Goal: Obtain resource: Download file/media

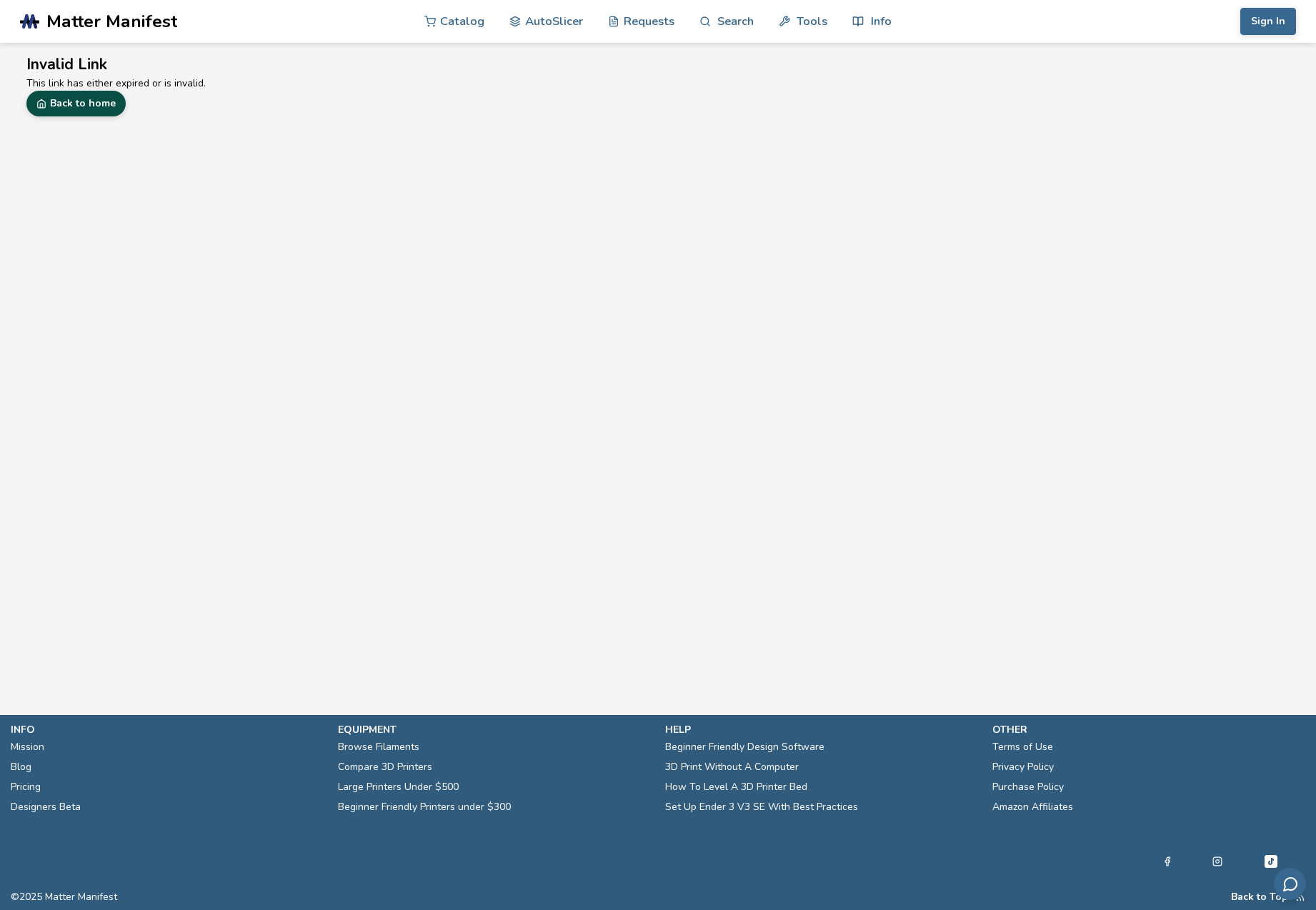
click at [82, 102] on link "Back to home" at bounding box center [76, 103] width 99 height 26
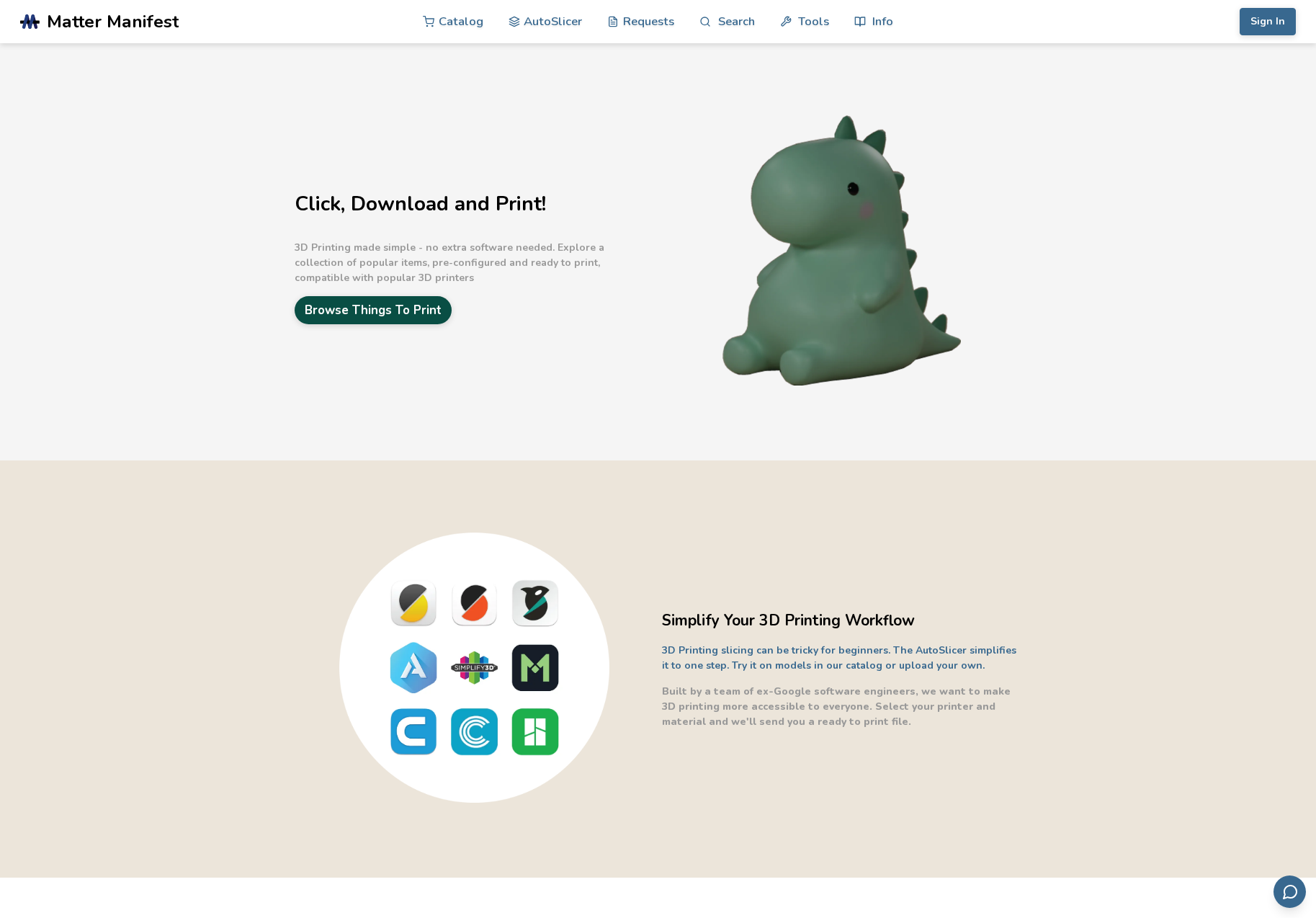
click at [364, 307] on link "Browse Things To Print" at bounding box center [373, 309] width 157 height 28
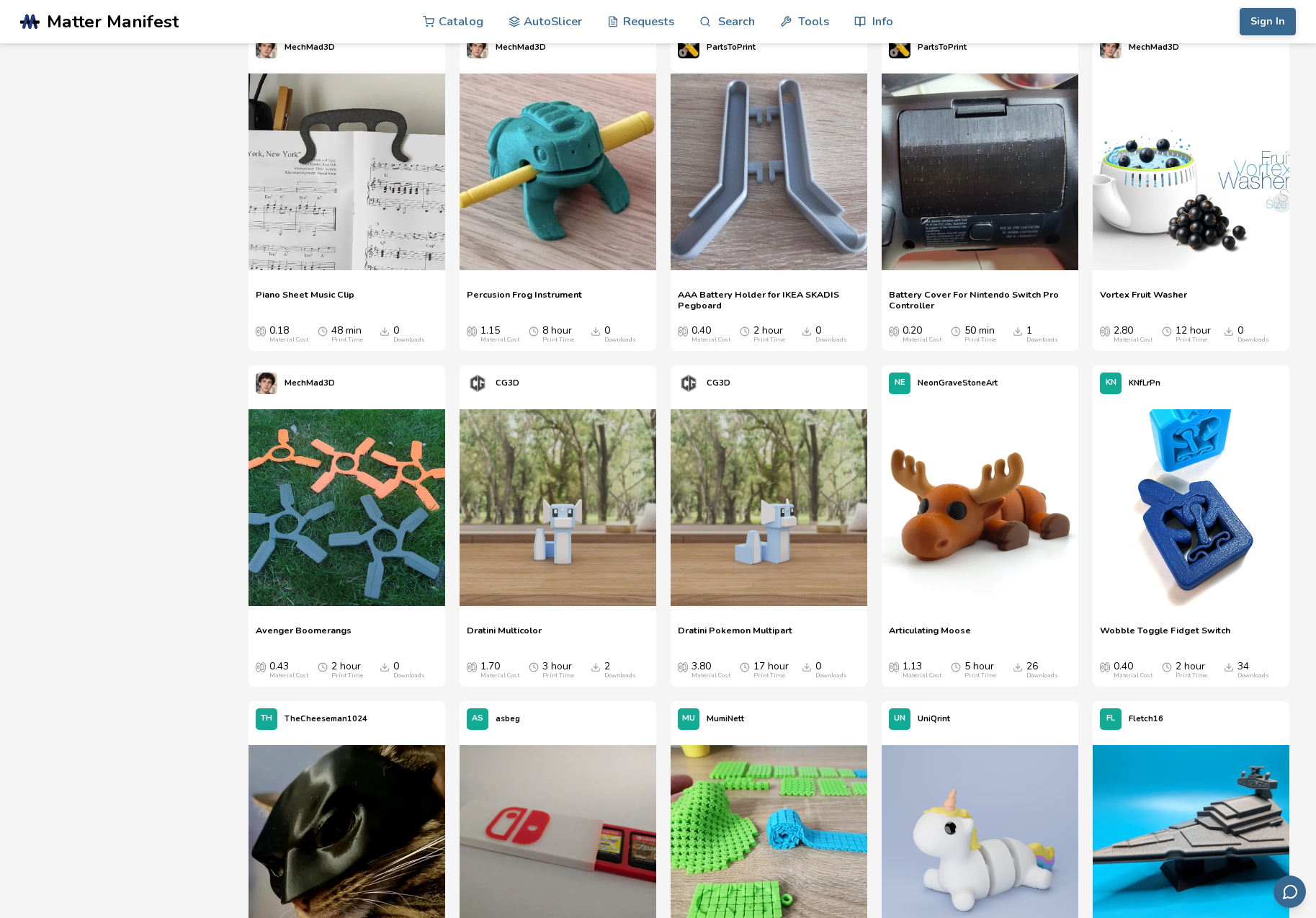
scroll to position [2241, 0]
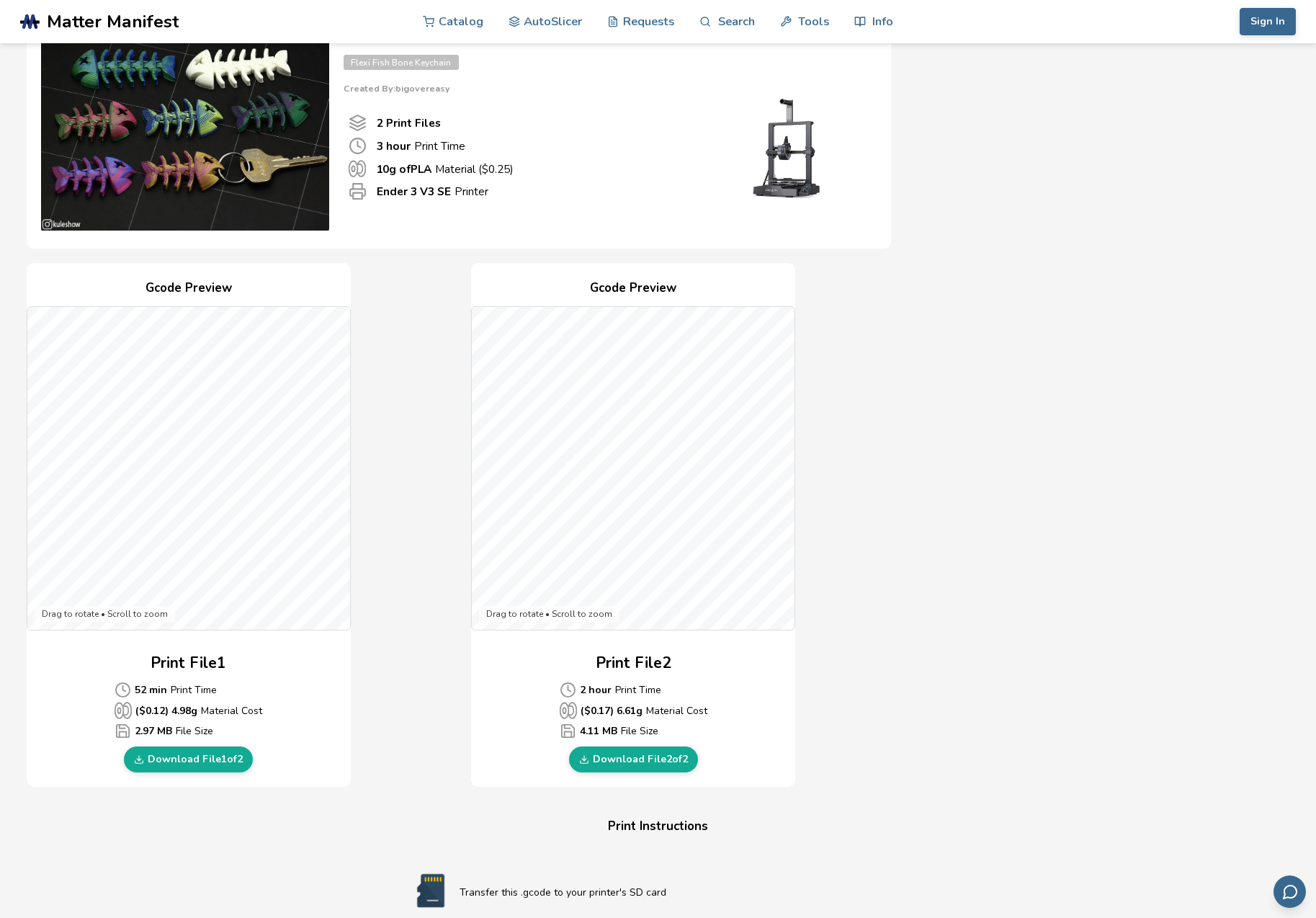
scroll to position [129, 0]
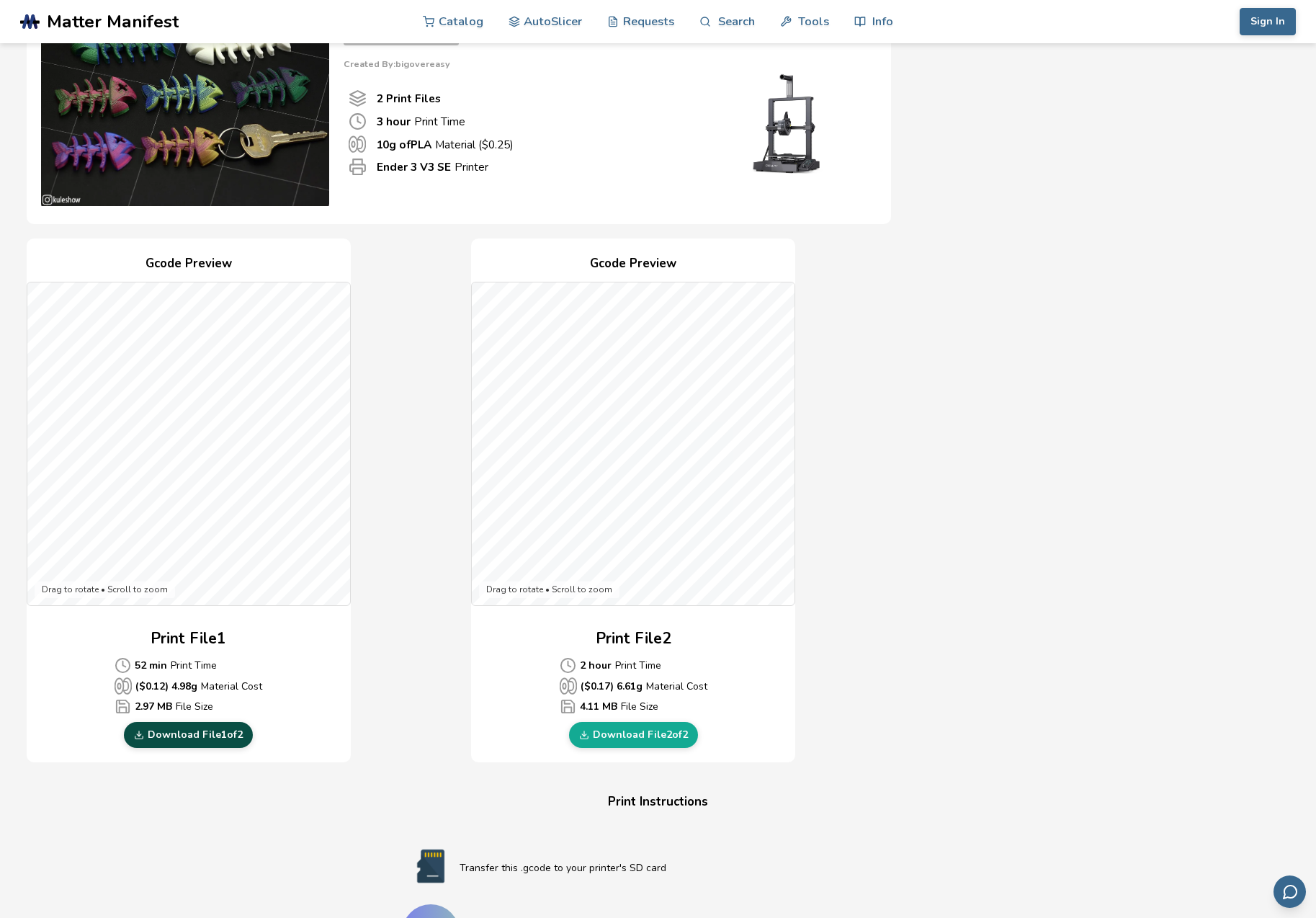
click at [217, 732] on link "Download File 1 of 2" at bounding box center [188, 735] width 129 height 26
click at [608, 731] on link "Download File 2 of 2" at bounding box center [633, 735] width 129 height 26
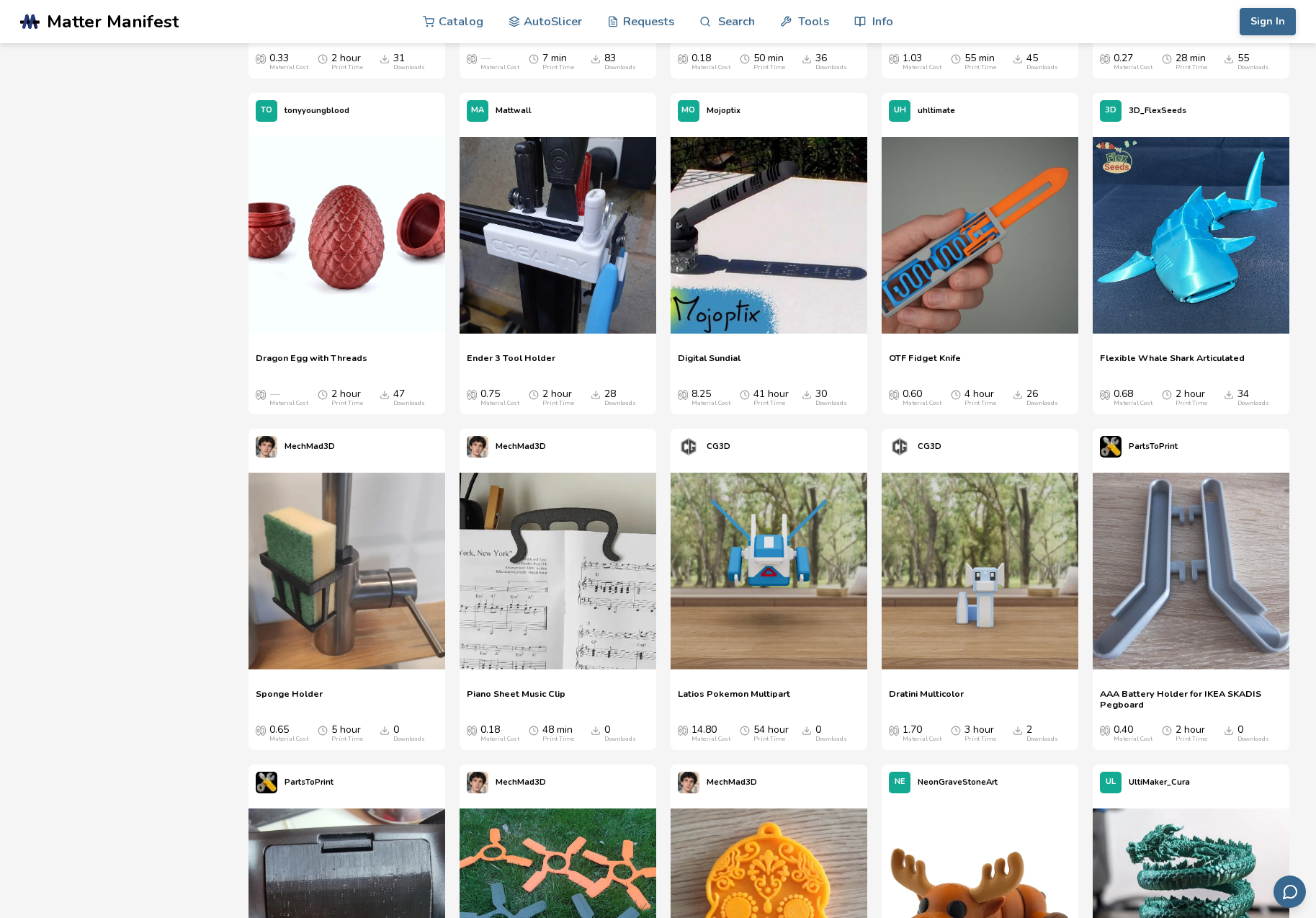
scroll to position [325, 0]
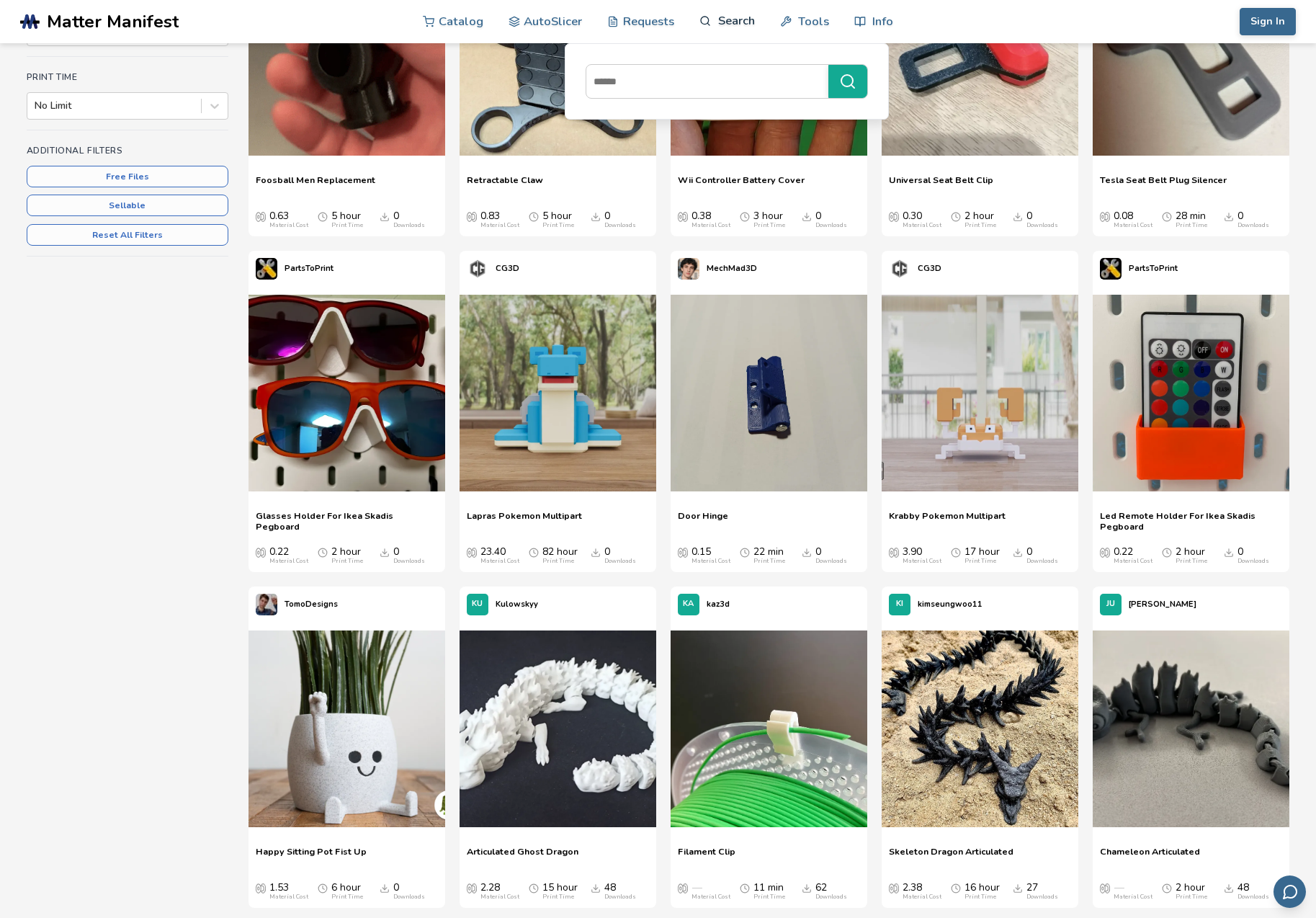
click at [725, 23] on link "Search" at bounding box center [726, 21] width 55 height 43
click at [690, 84] on input at bounding box center [703, 81] width 235 height 26
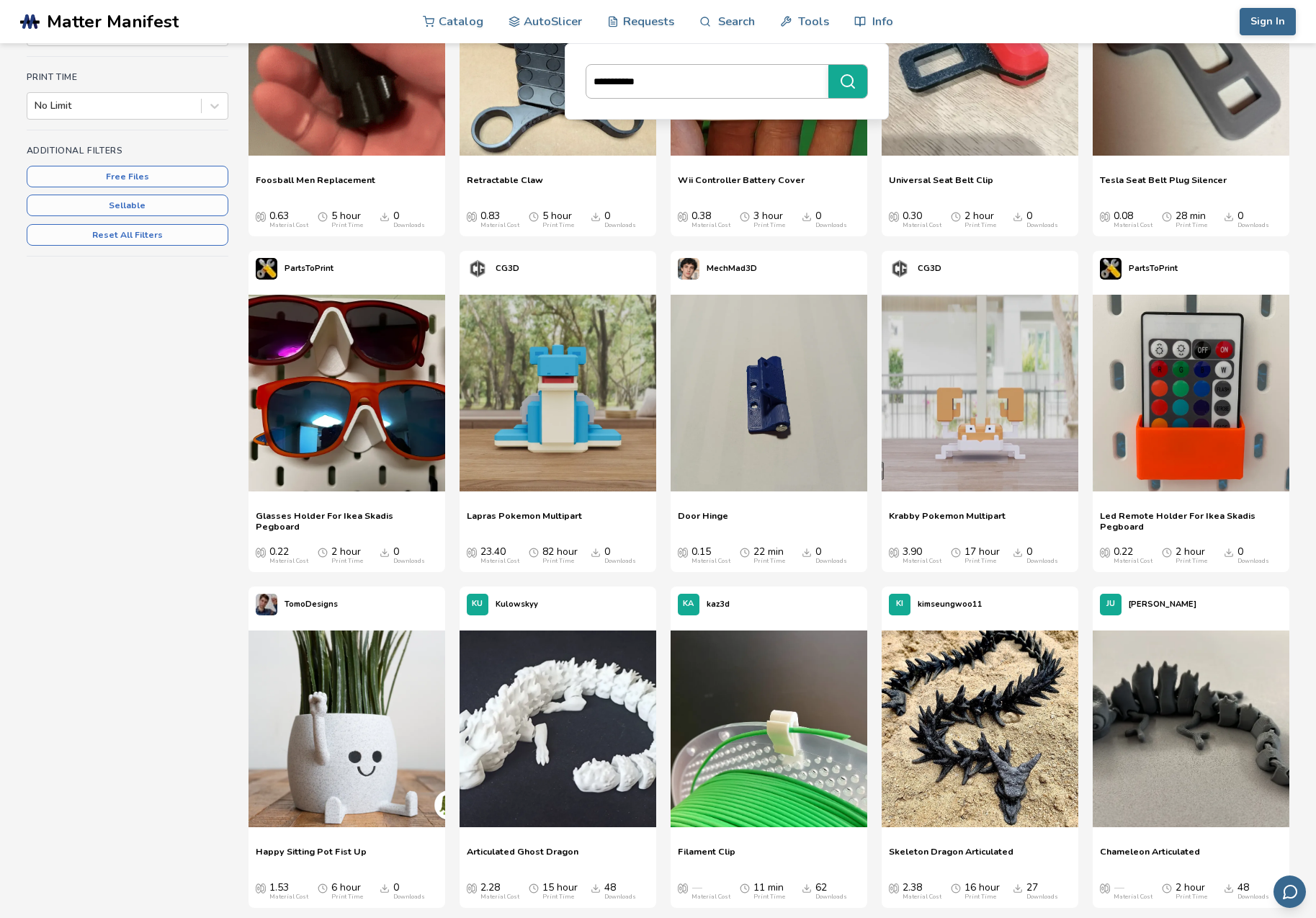
type input "**********"
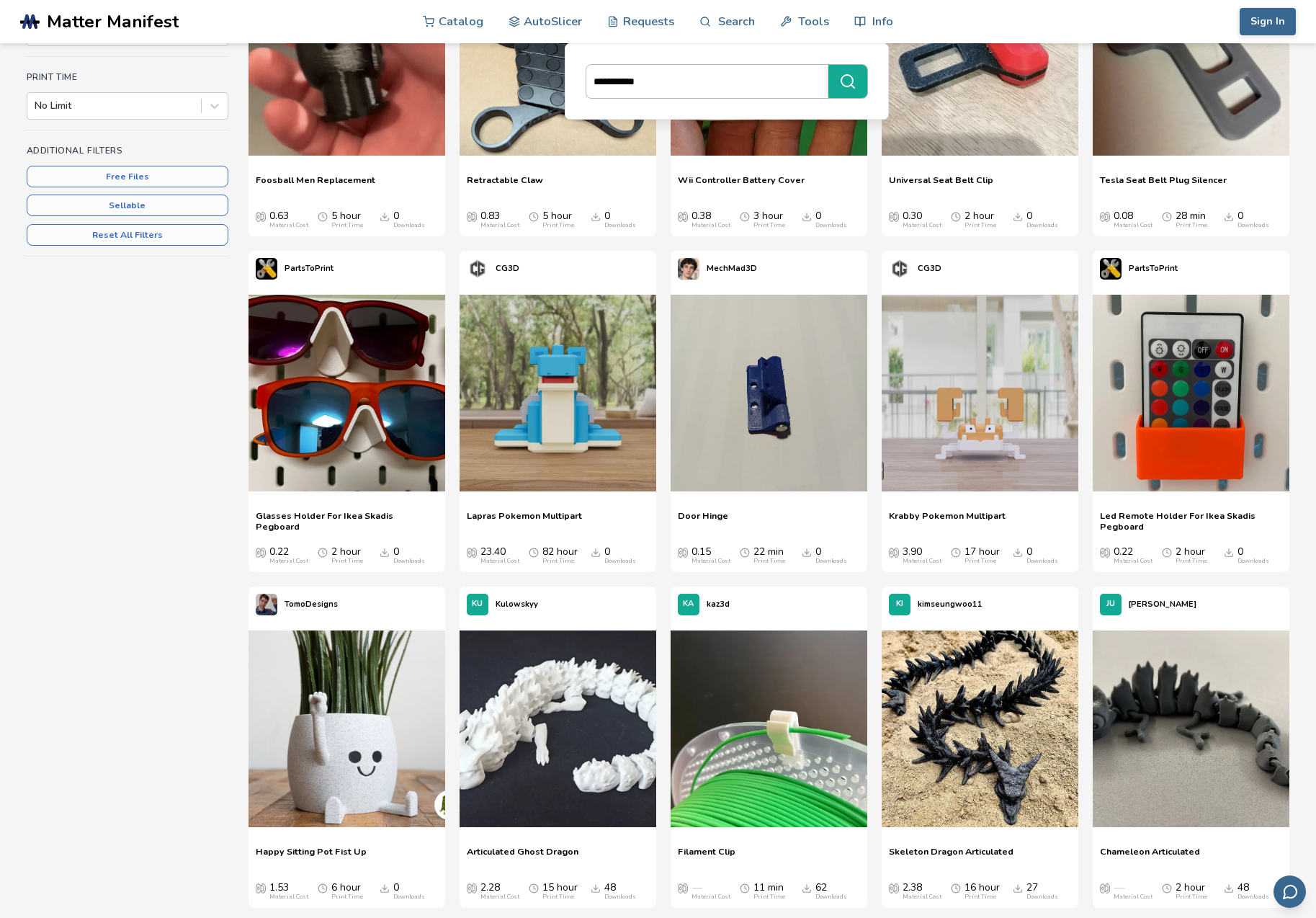
click at [848, 82] on button "**********" at bounding box center [847, 81] width 39 height 33
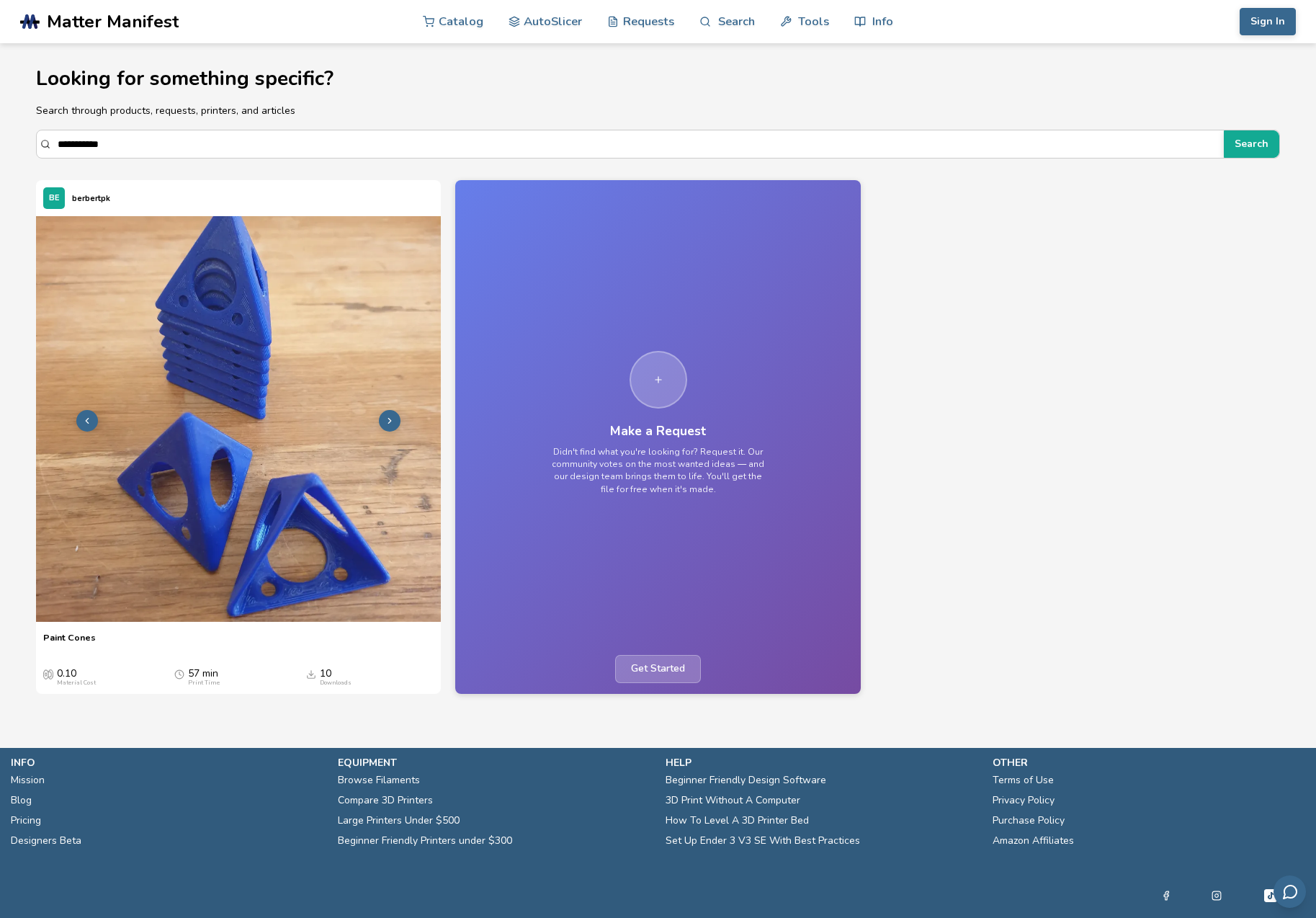
click at [223, 550] on img at bounding box center [238, 418] width 405 height 405
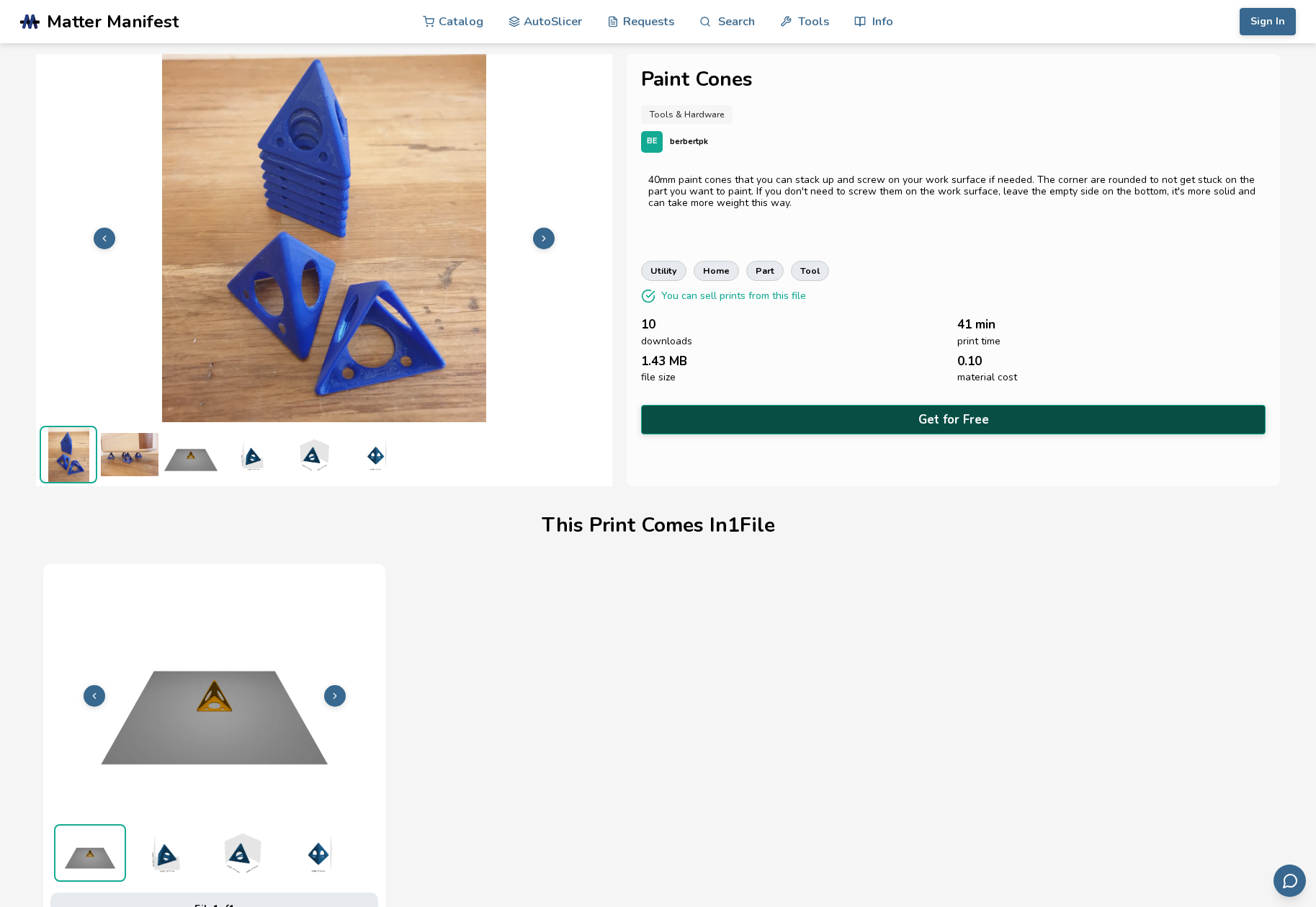
click at [954, 410] on button "Get for Free" at bounding box center [953, 419] width 625 height 30
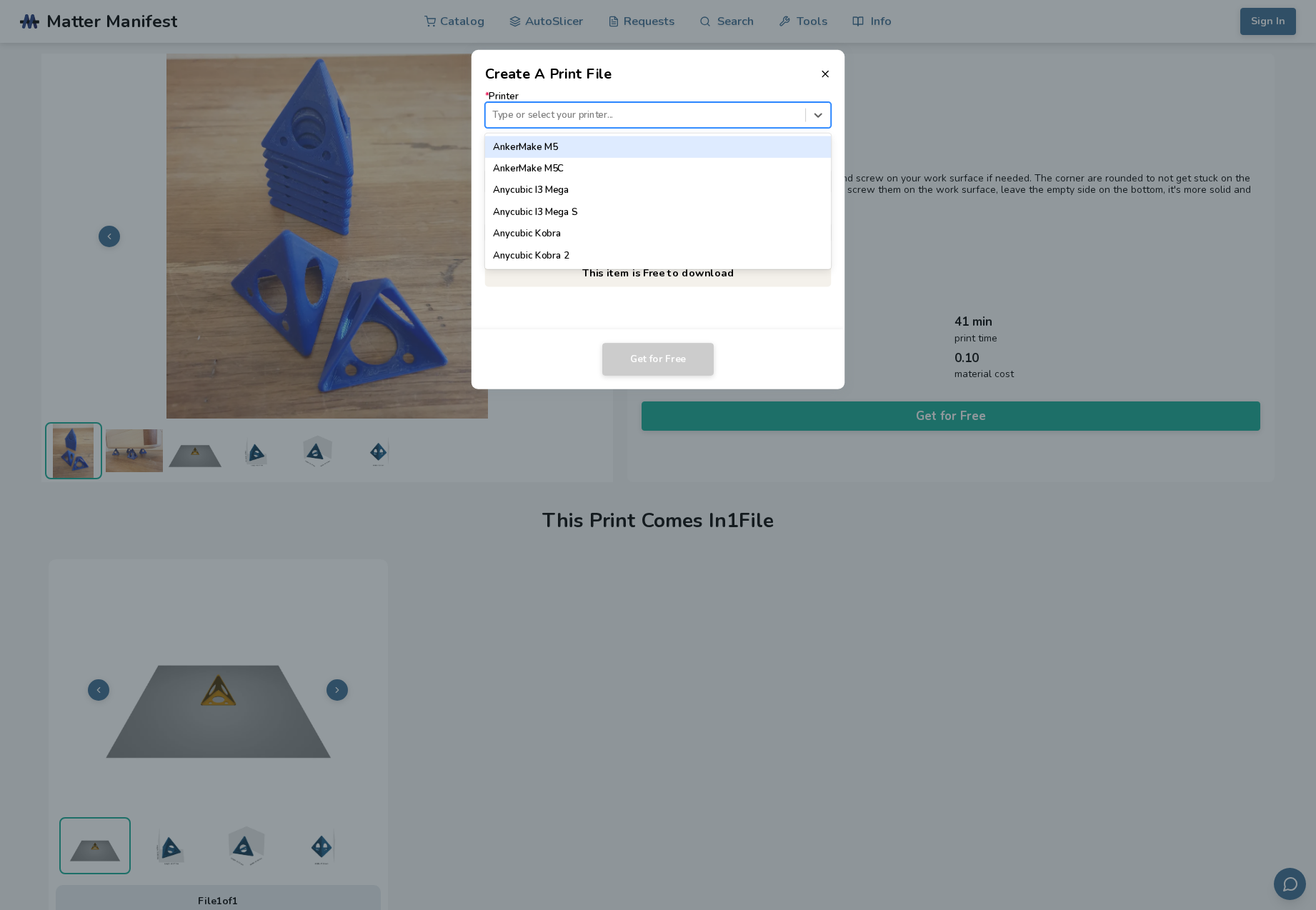
click at [520, 111] on div "Type or select your printer..." at bounding box center [645, 115] width 306 height 11
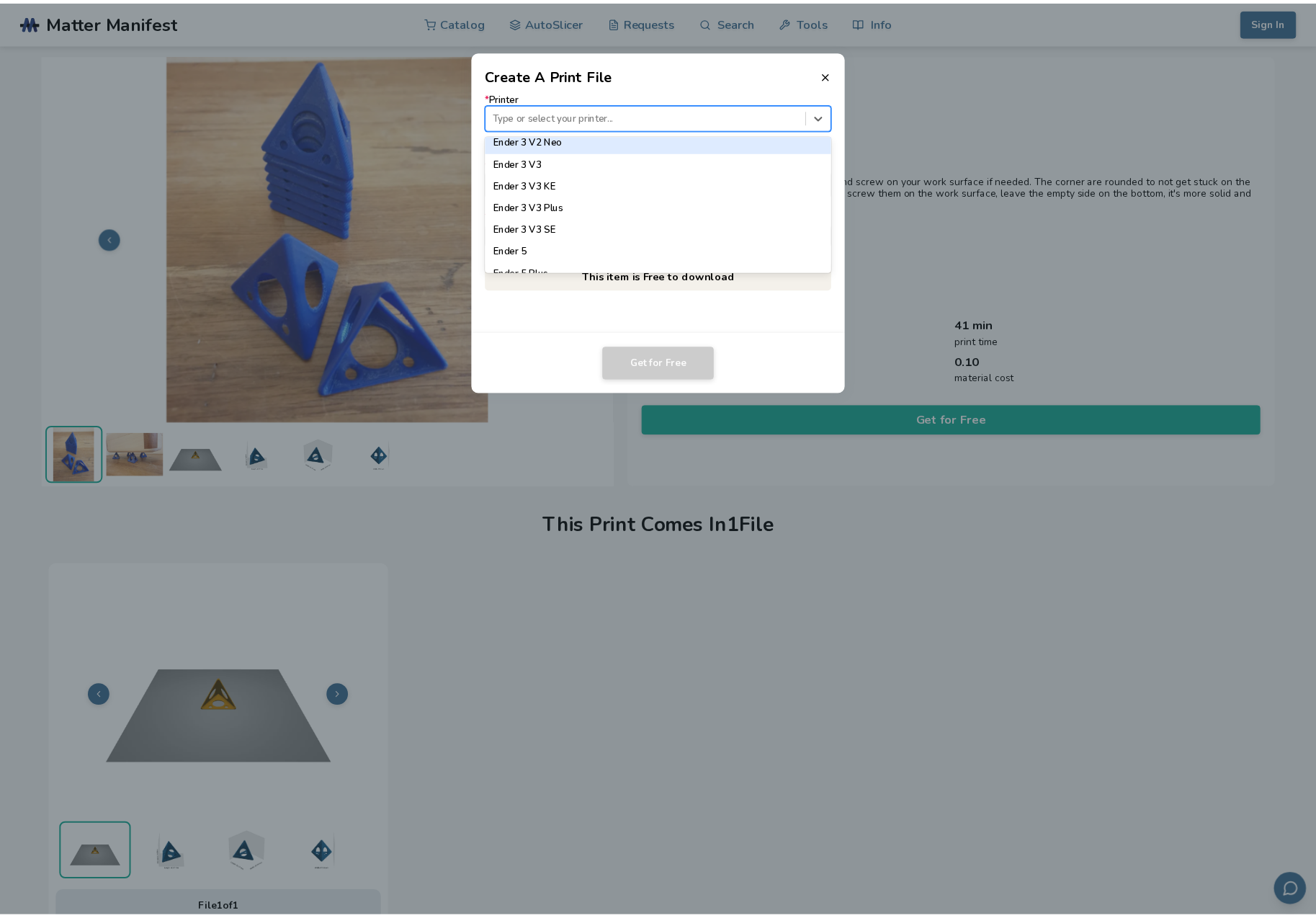
scroll to position [1031, 0]
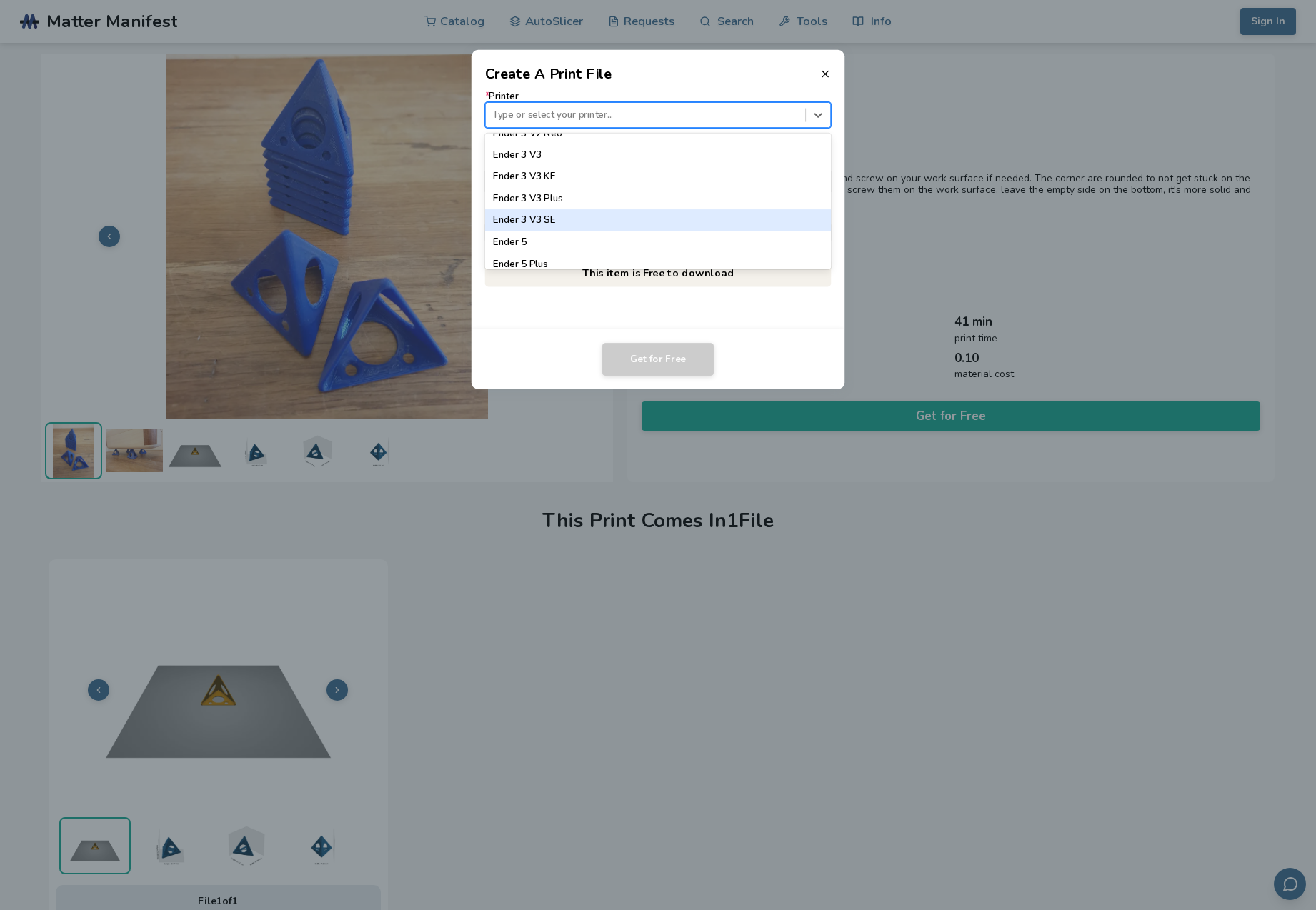
click at [521, 215] on div "Ender 3 V3 SE" at bounding box center [658, 220] width 347 height 21
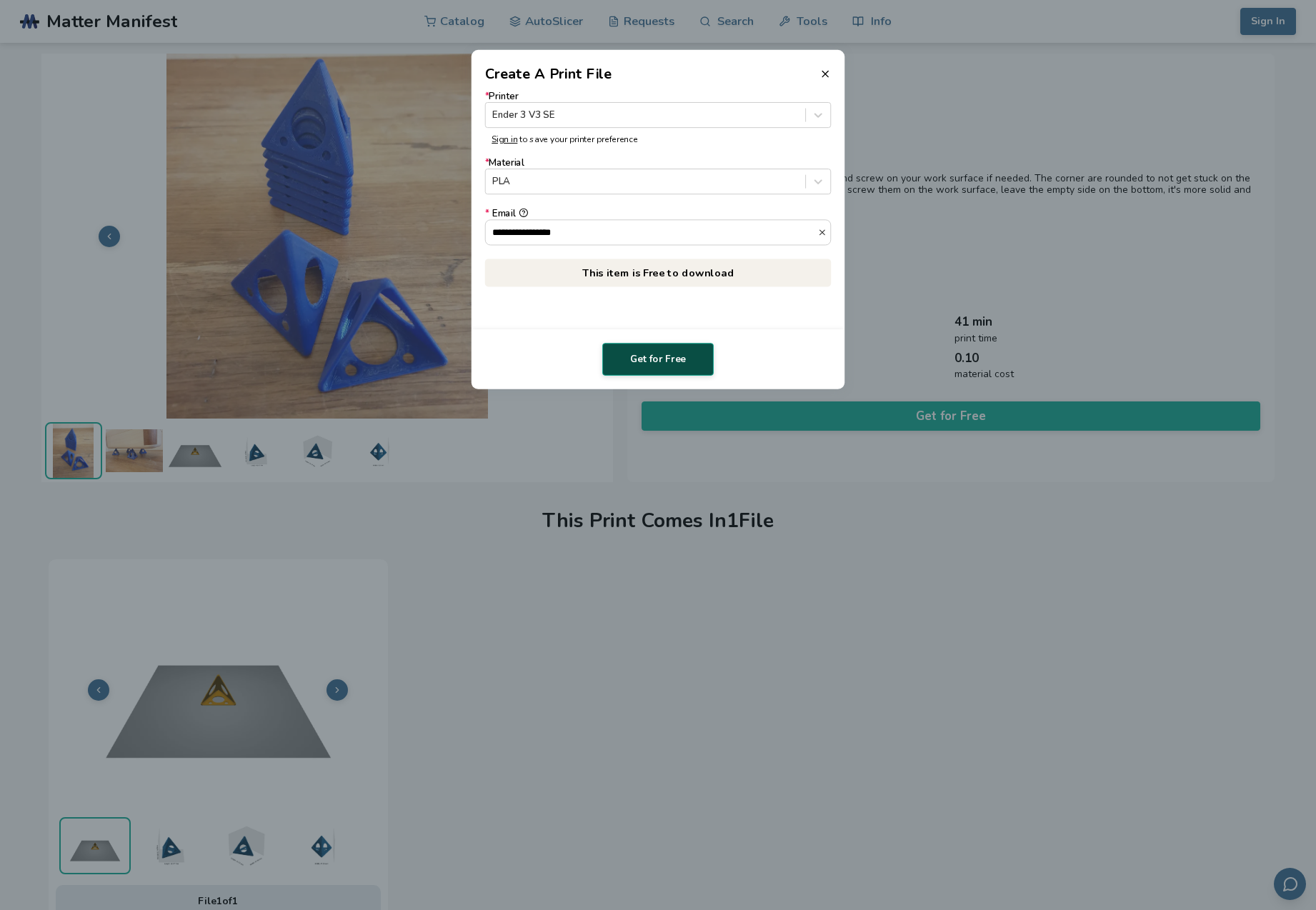
click at [670, 357] on button "Get for Free" at bounding box center [657, 359] width 111 height 33
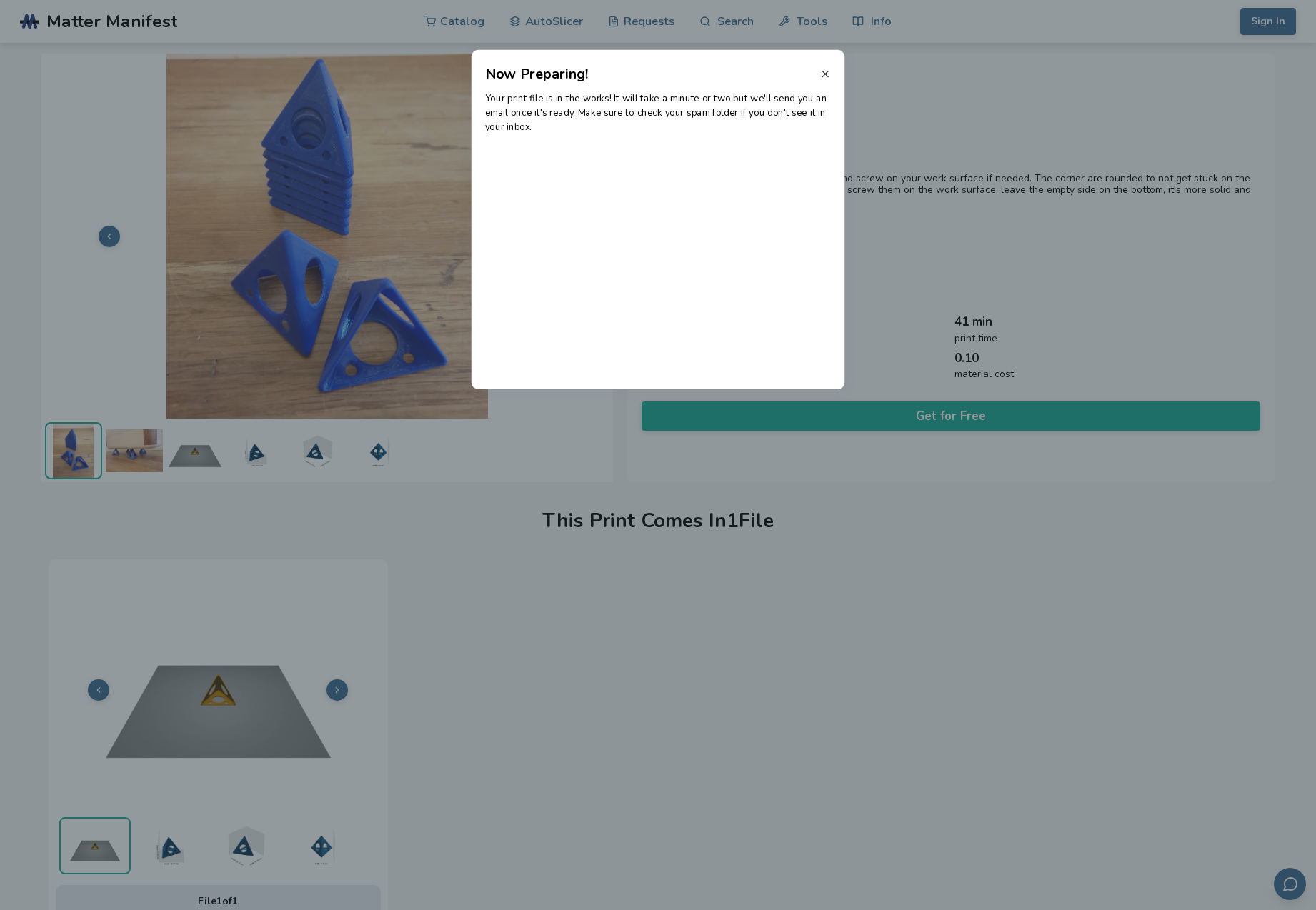
click at [827, 75] on line at bounding box center [825, 73] width 5 height 5
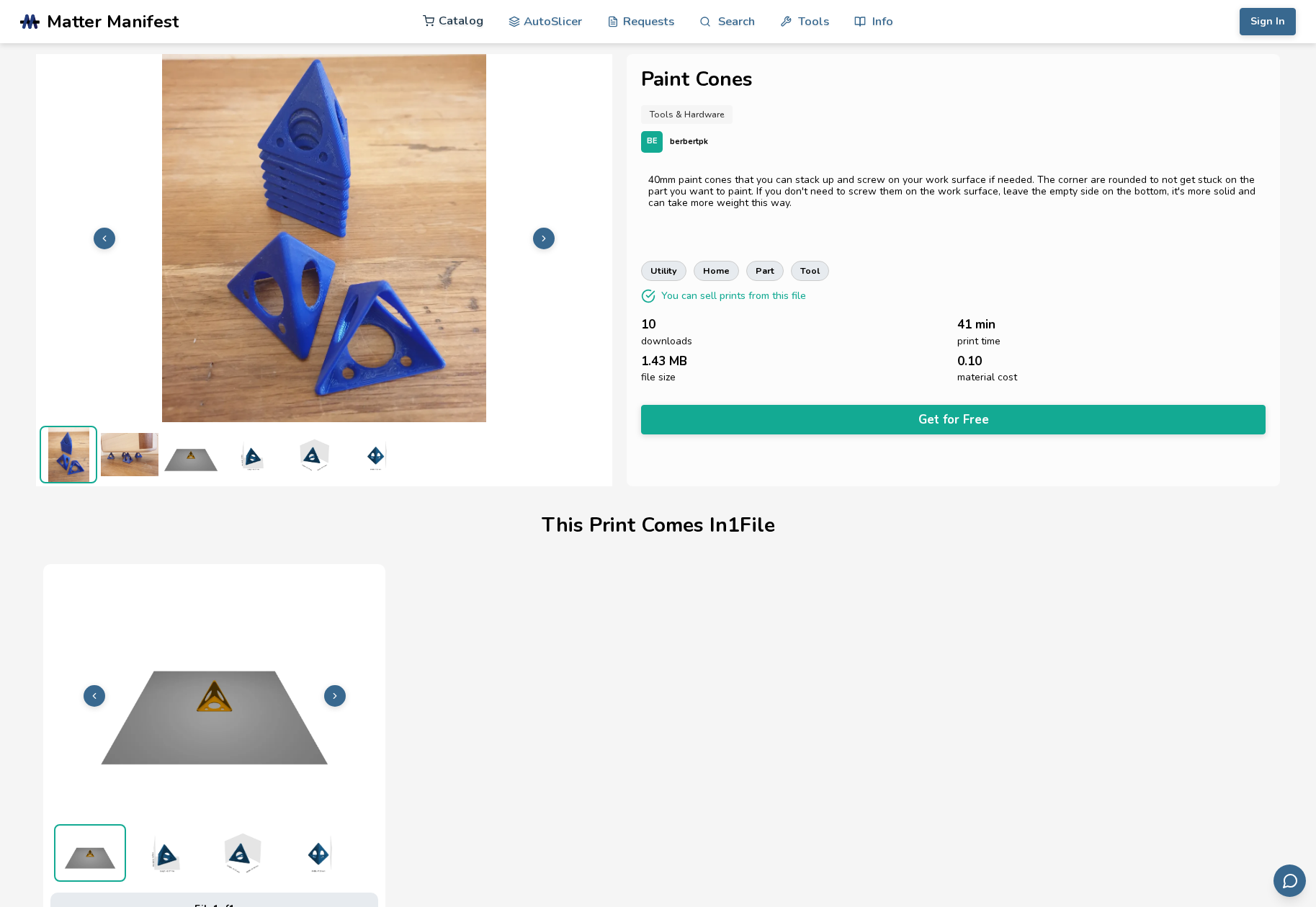
click at [480, 17] on link "Catalog" at bounding box center [452, 21] width 60 height 43
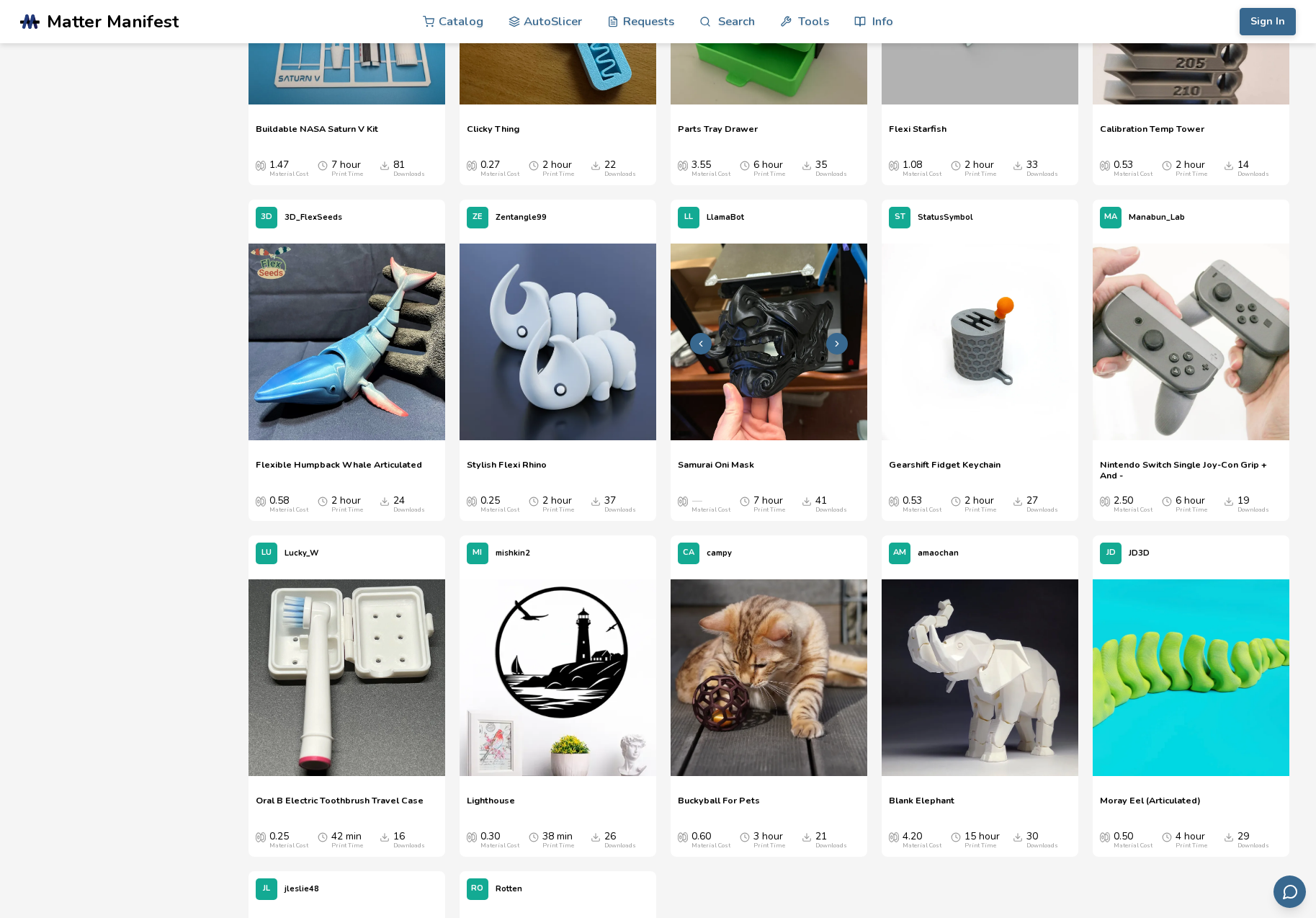
scroll to position [4742, 0]
click at [1174, 378] on img at bounding box center [1191, 341] width 197 height 197
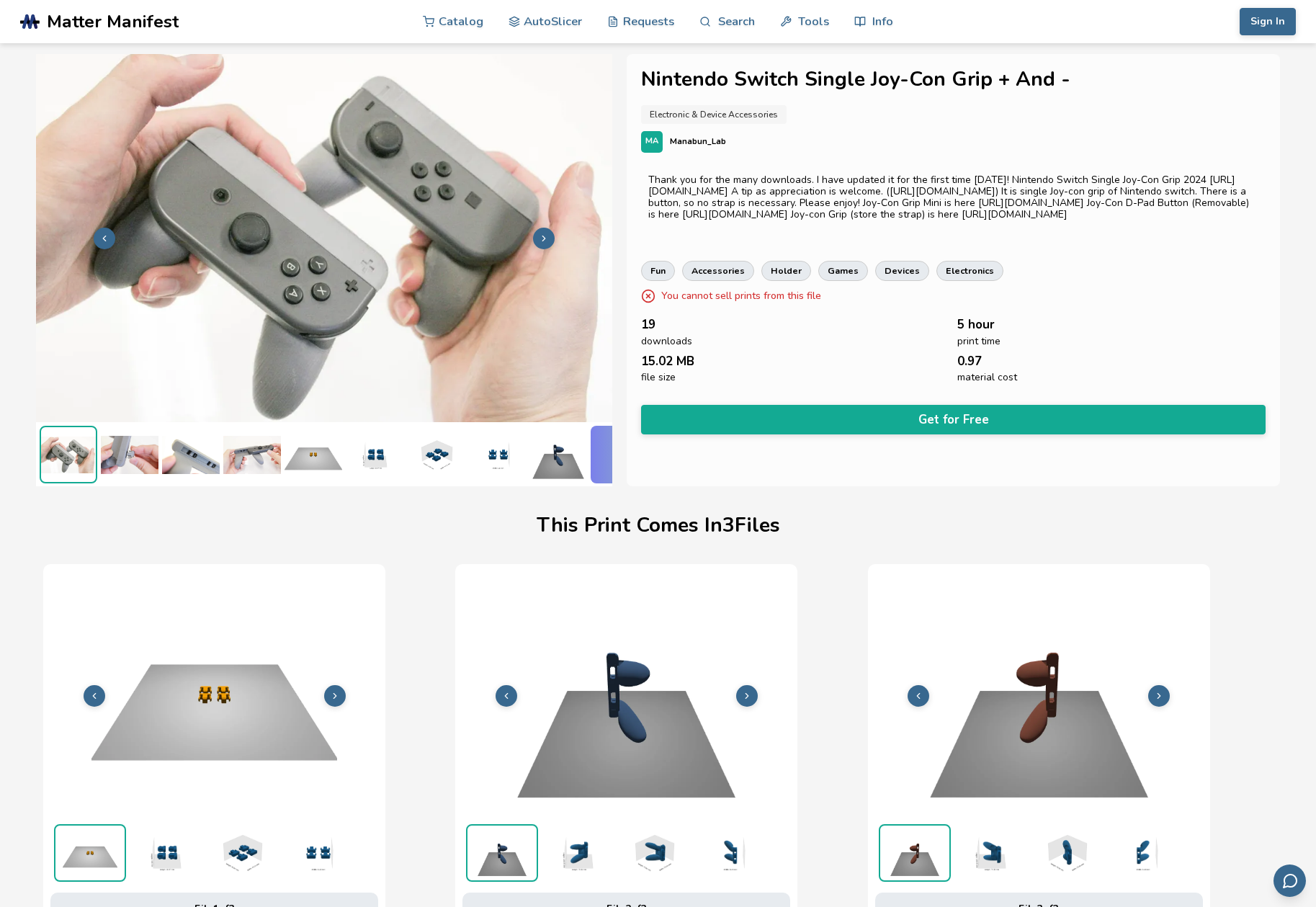
scroll to position [3, 0]
click at [122, 443] on img at bounding box center [129, 454] width 58 height 58
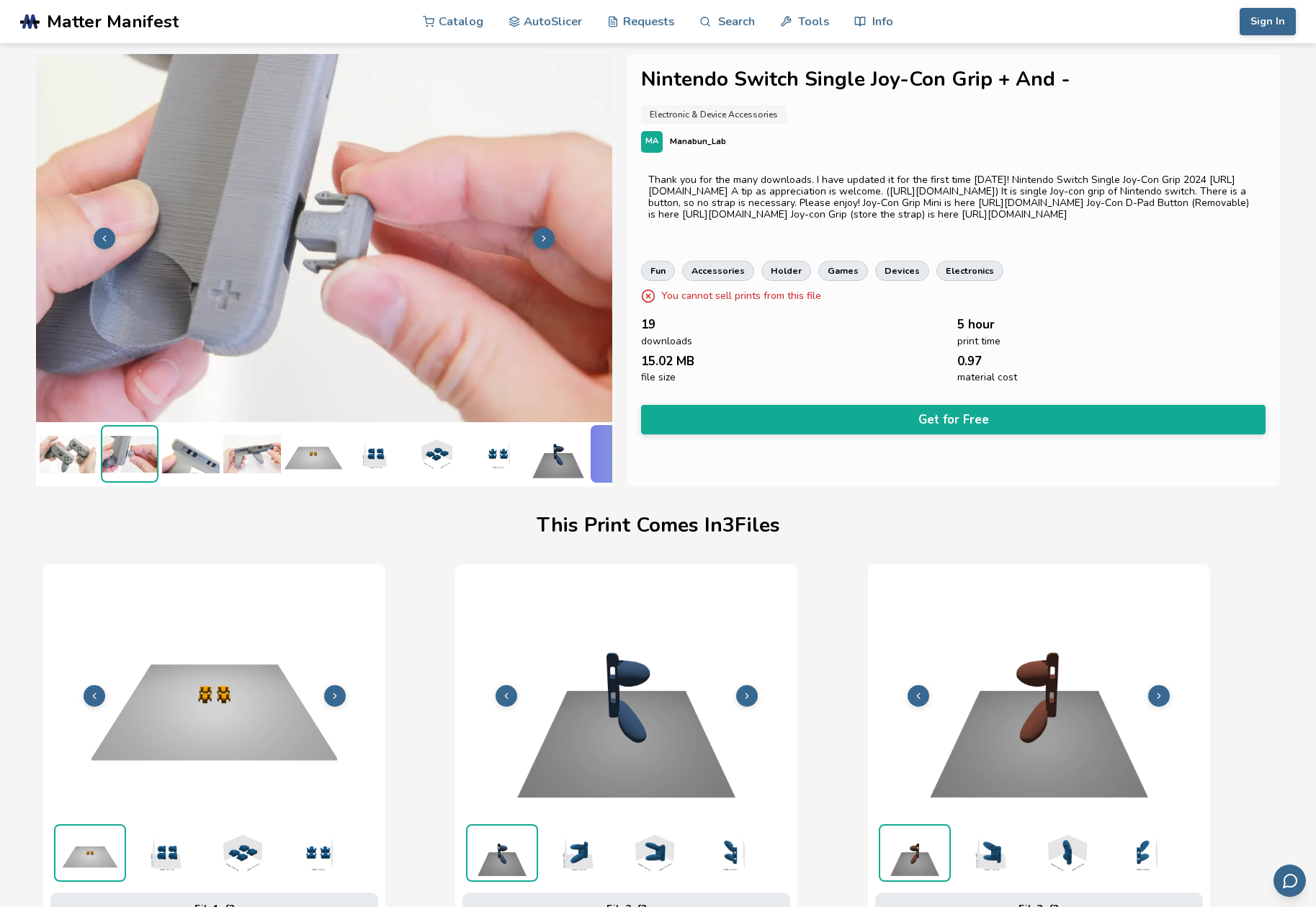
click at [176, 446] on img at bounding box center [191, 454] width 58 height 58
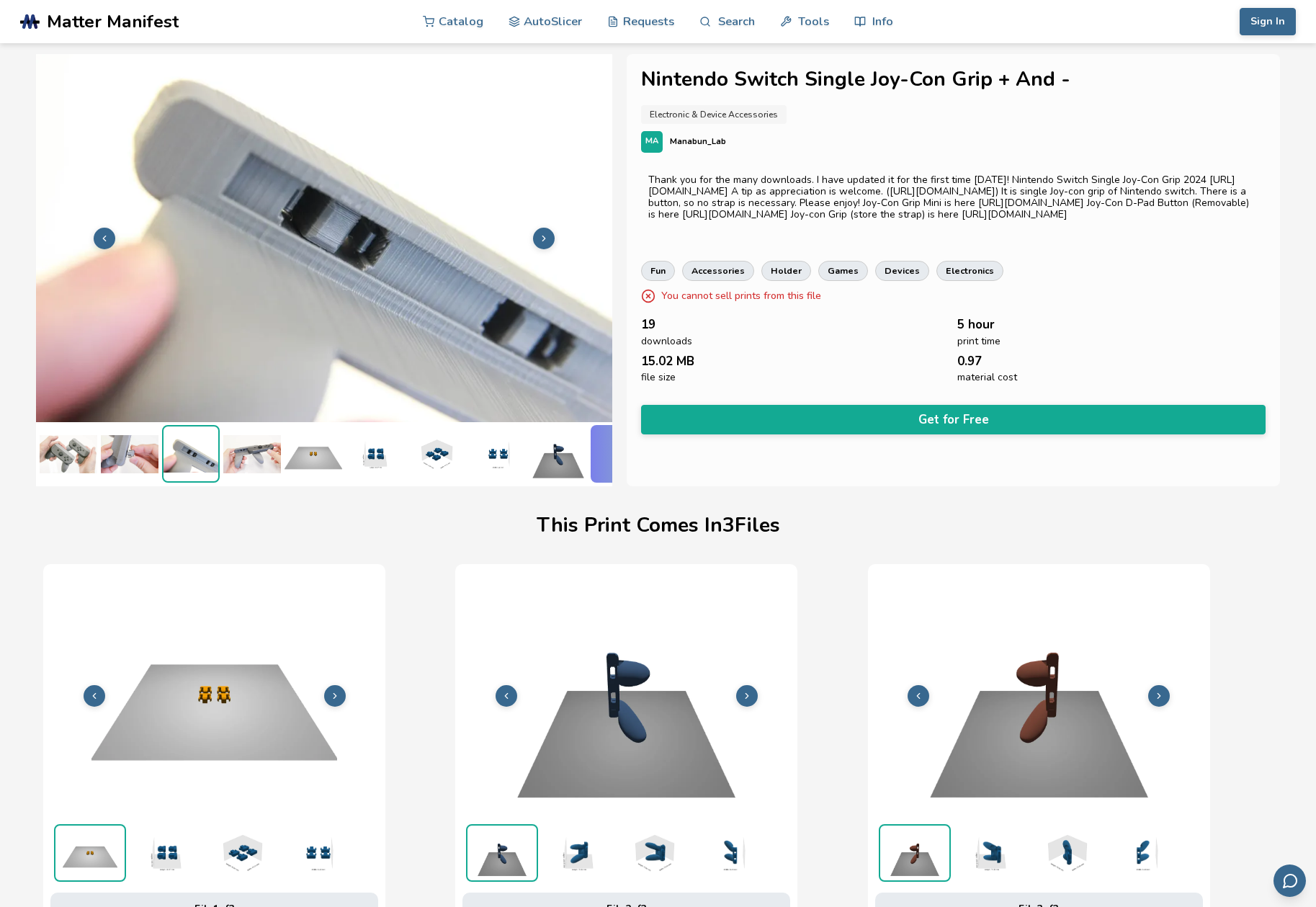
click at [248, 449] on img at bounding box center [252, 454] width 58 height 58
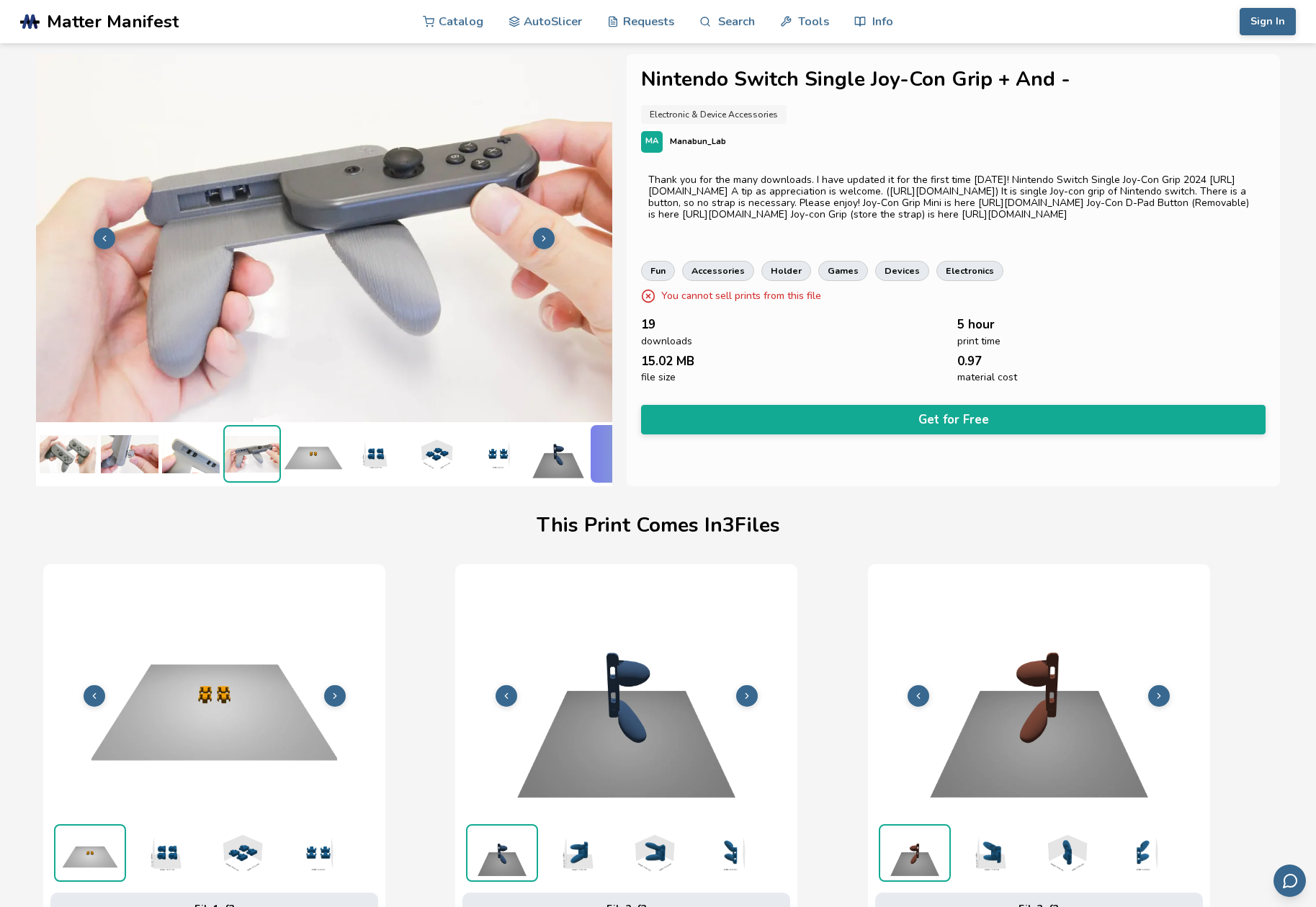
click at [317, 445] on img at bounding box center [314, 454] width 58 height 58
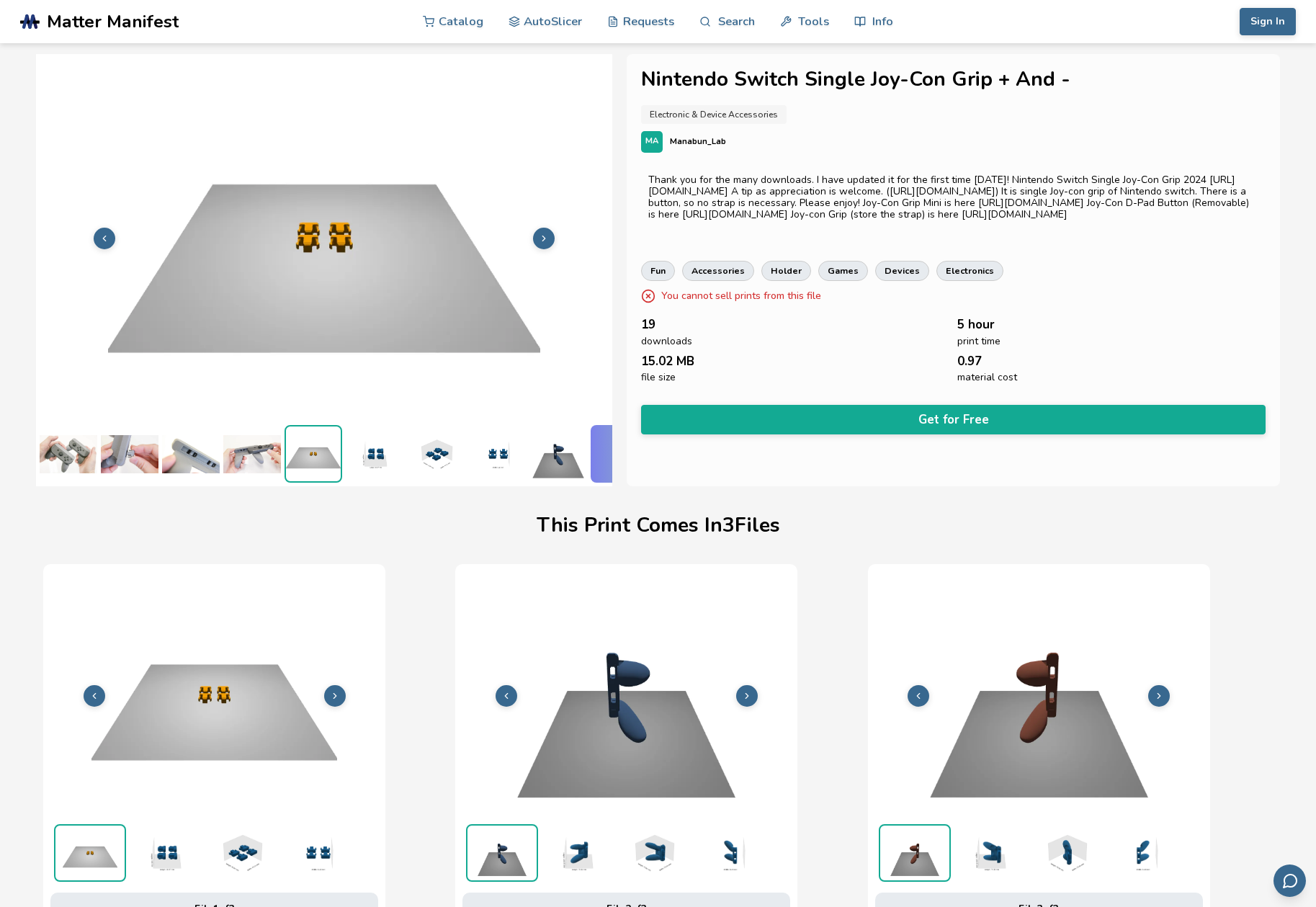
click at [374, 444] on img at bounding box center [375, 454] width 58 height 58
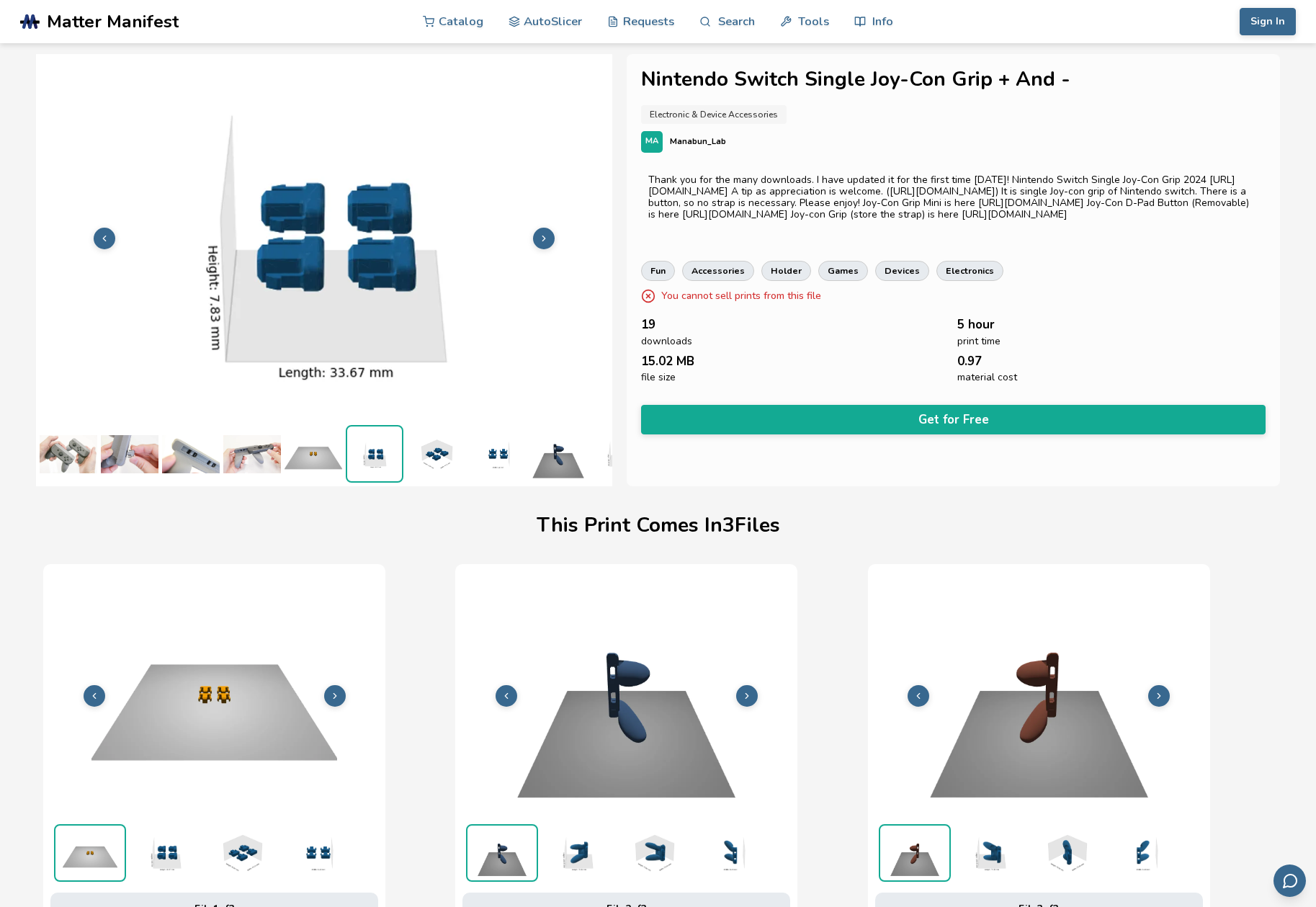
scroll to position [3, 57]
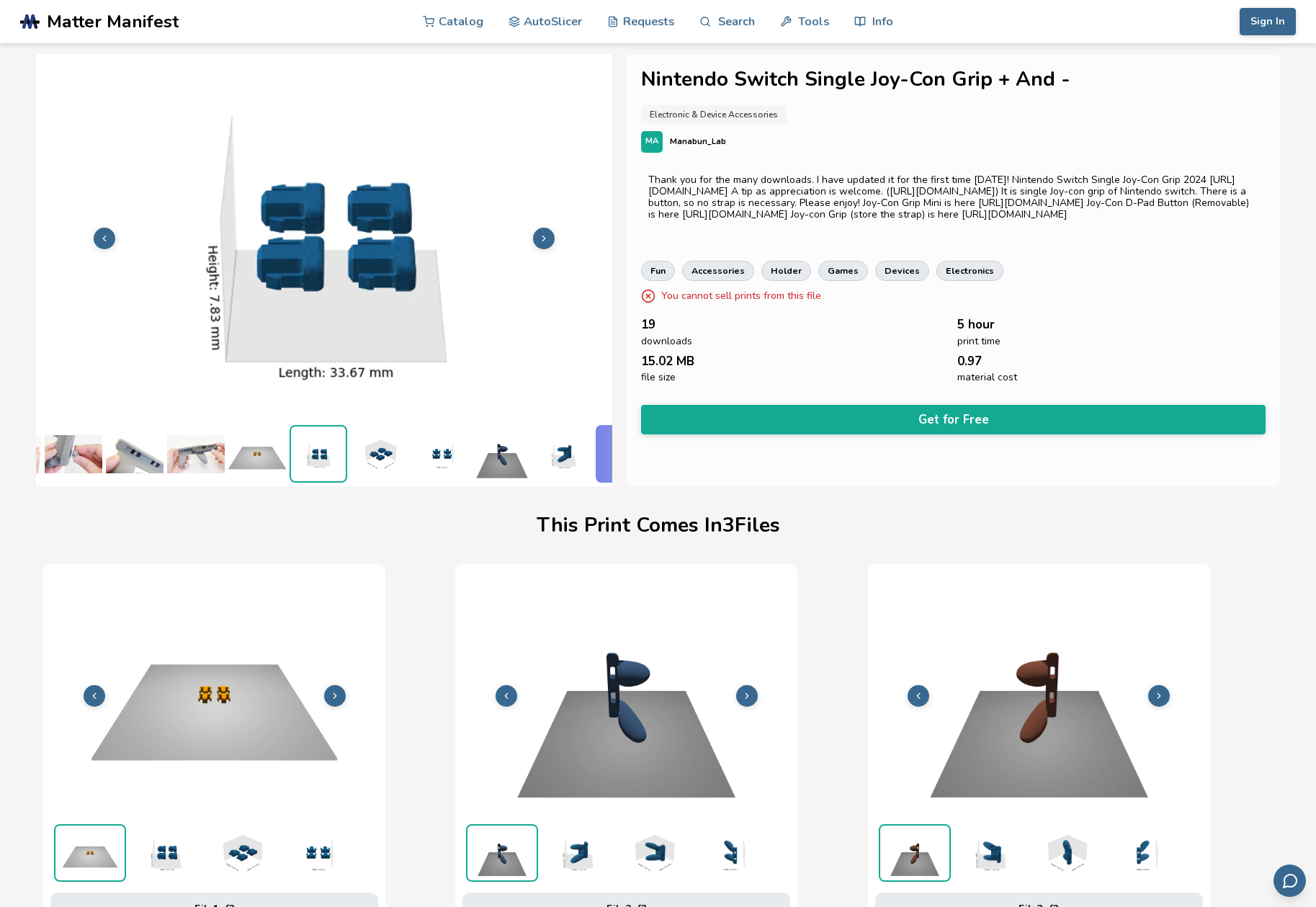
click at [376, 442] on img at bounding box center [379, 454] width 58 height 58
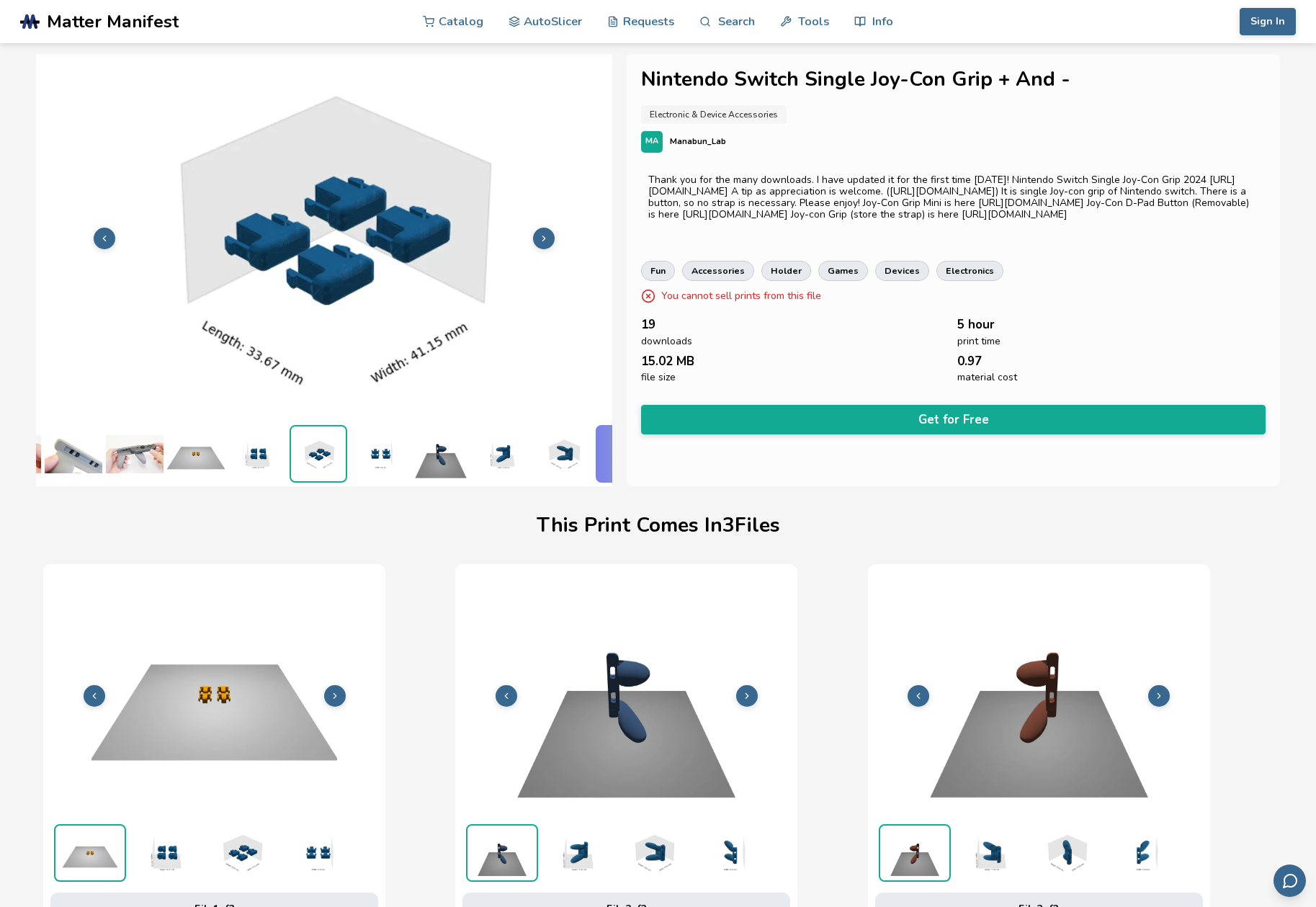
click at [387, 442] on img at bounding box center [379, 454] width 58 height 58
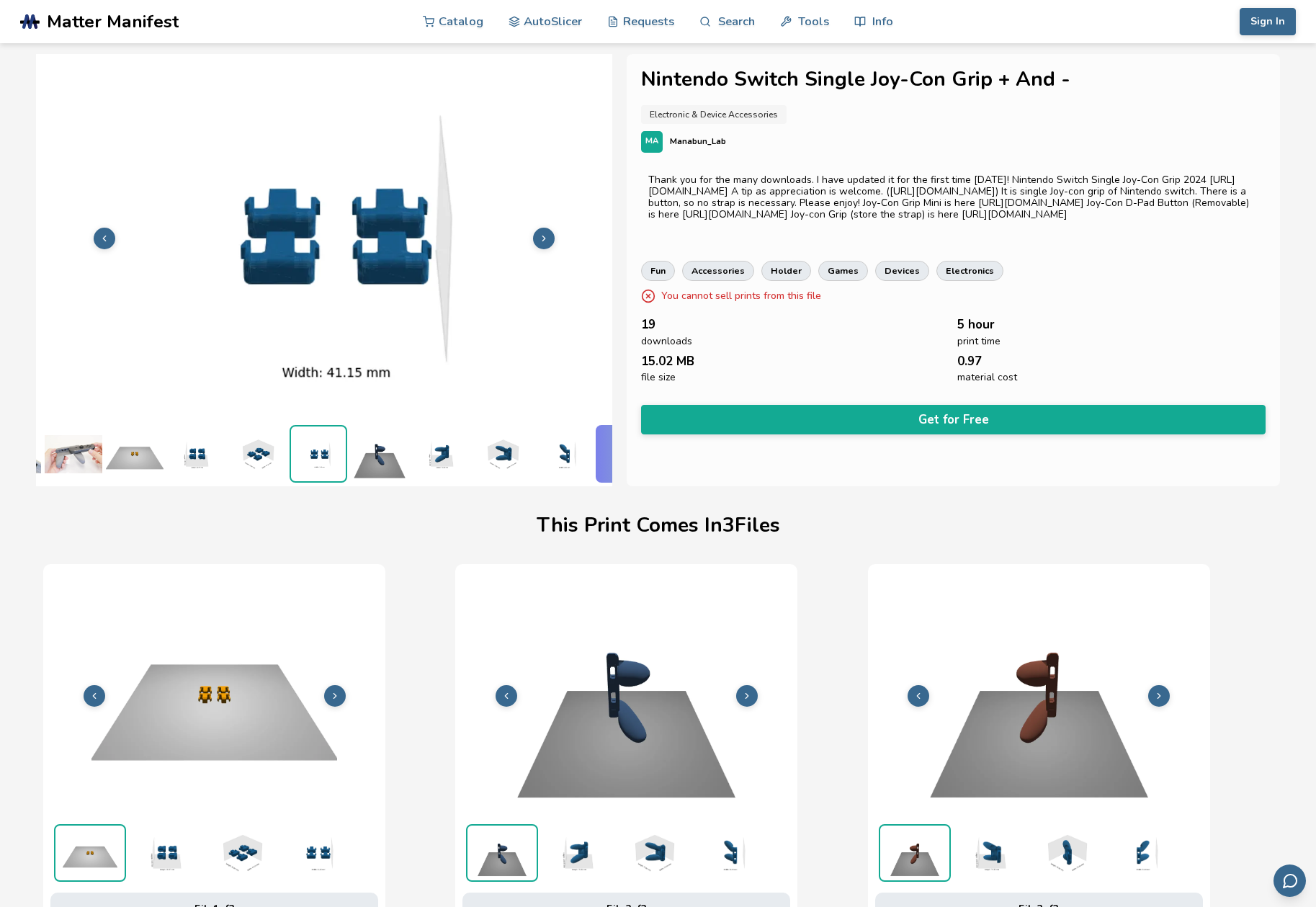
click at [372, 441] on img at bounding box center [379, 454] width 58 height 58
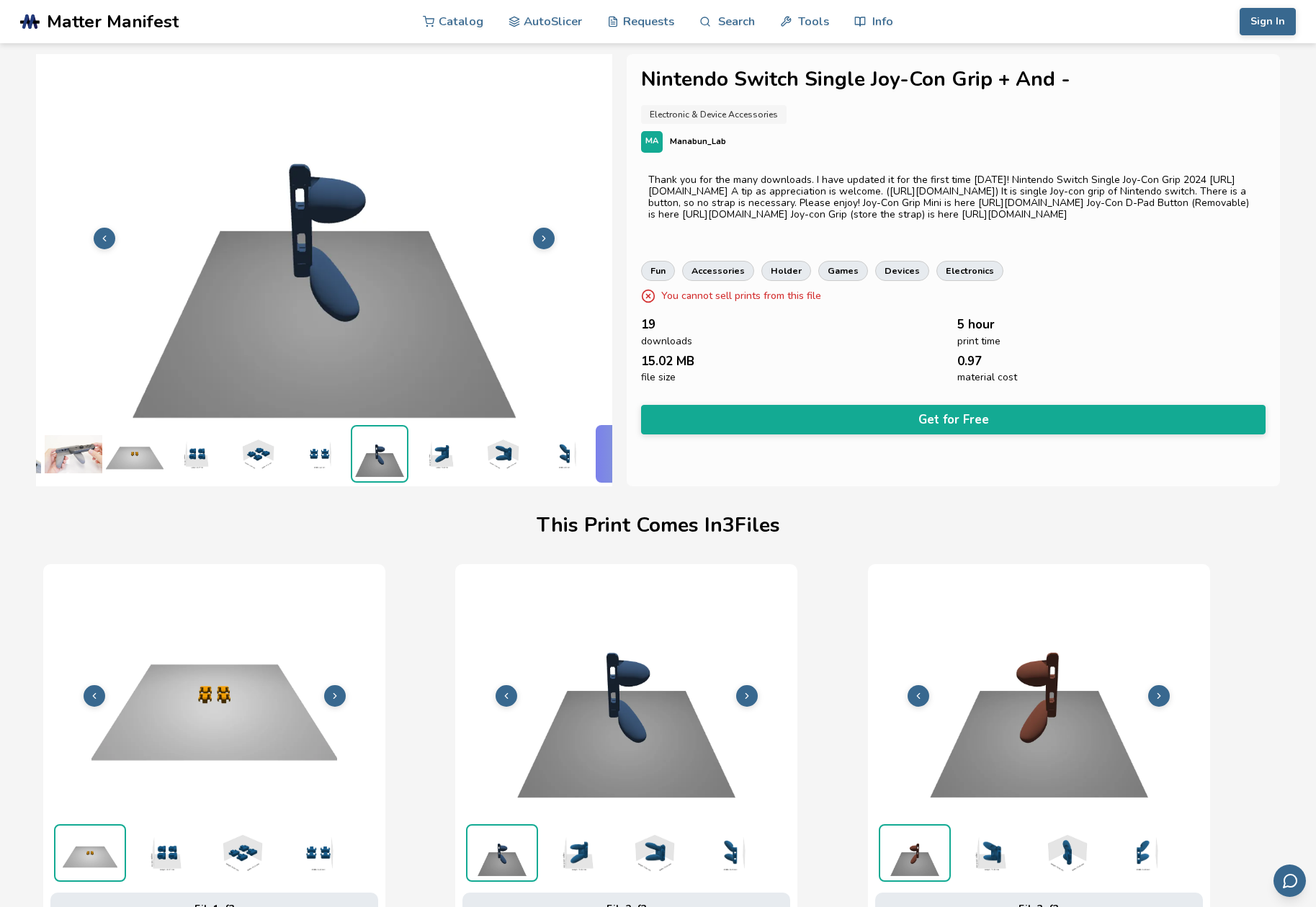
scroll to position [3, 240]
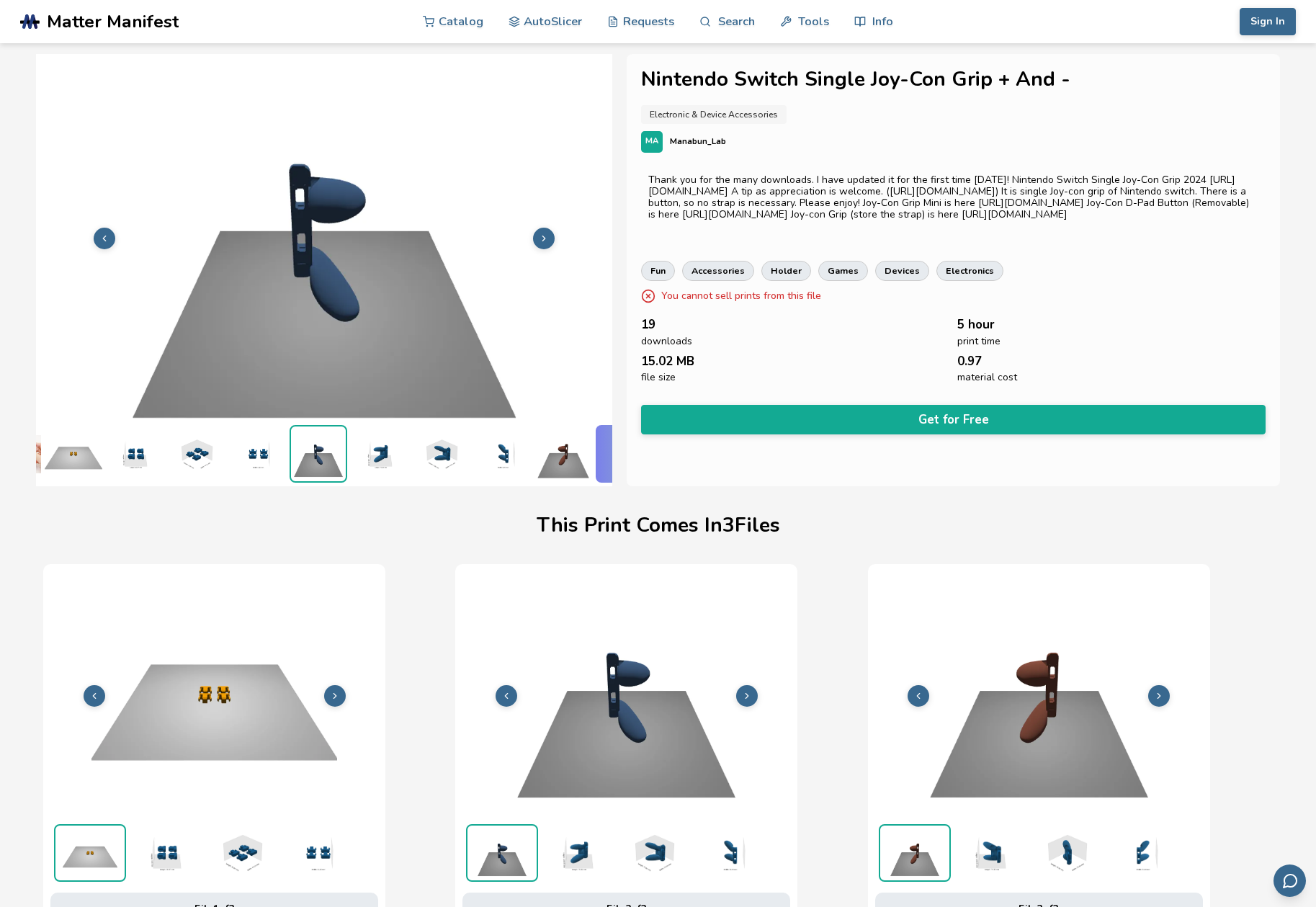
click at [383, 443] on img at bounding box center [379, 454] width 58 height 58
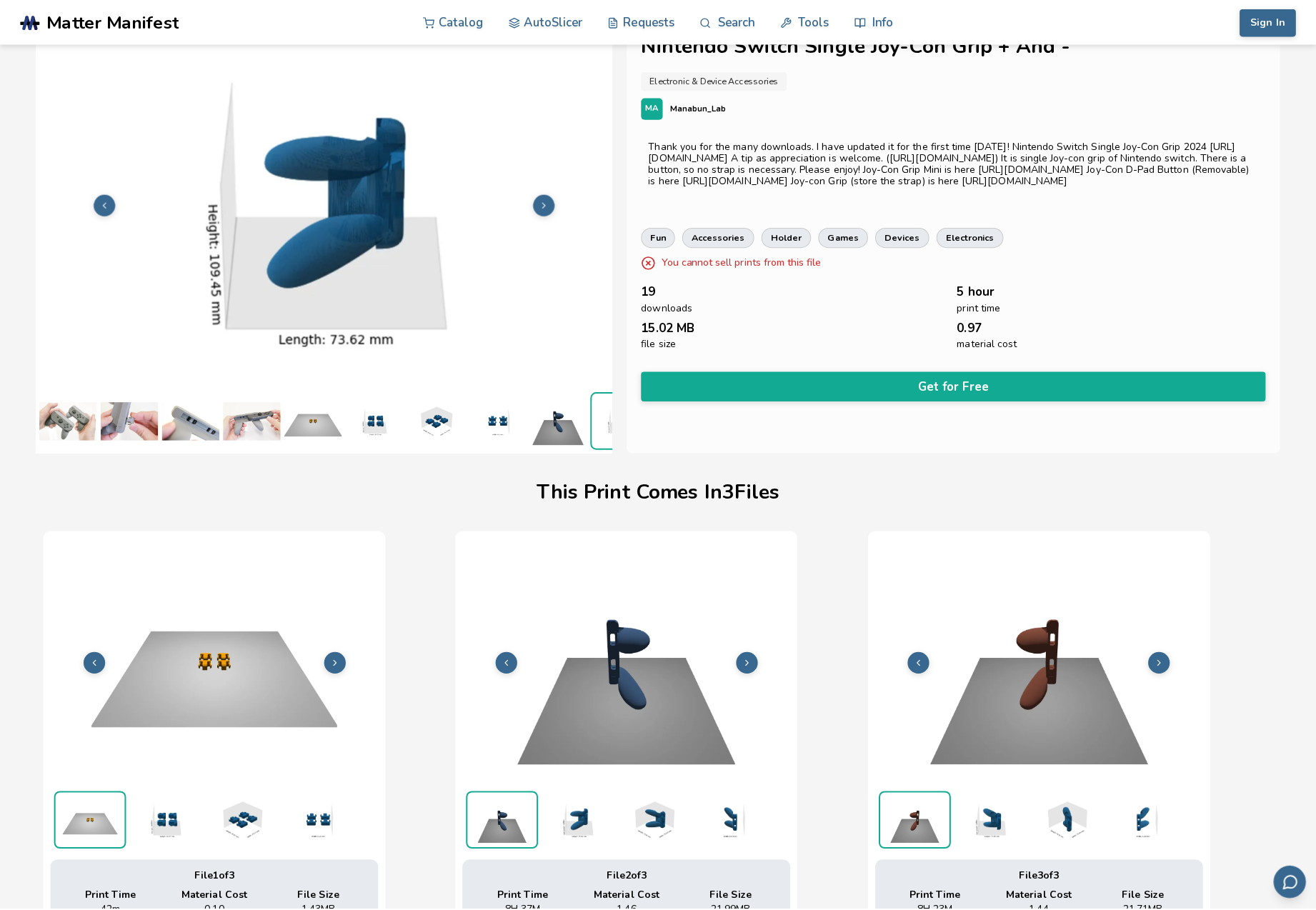
scroll to position [1, 0]
click at [58, 406] on img at bounding box center [68, 415] width 57 height 57
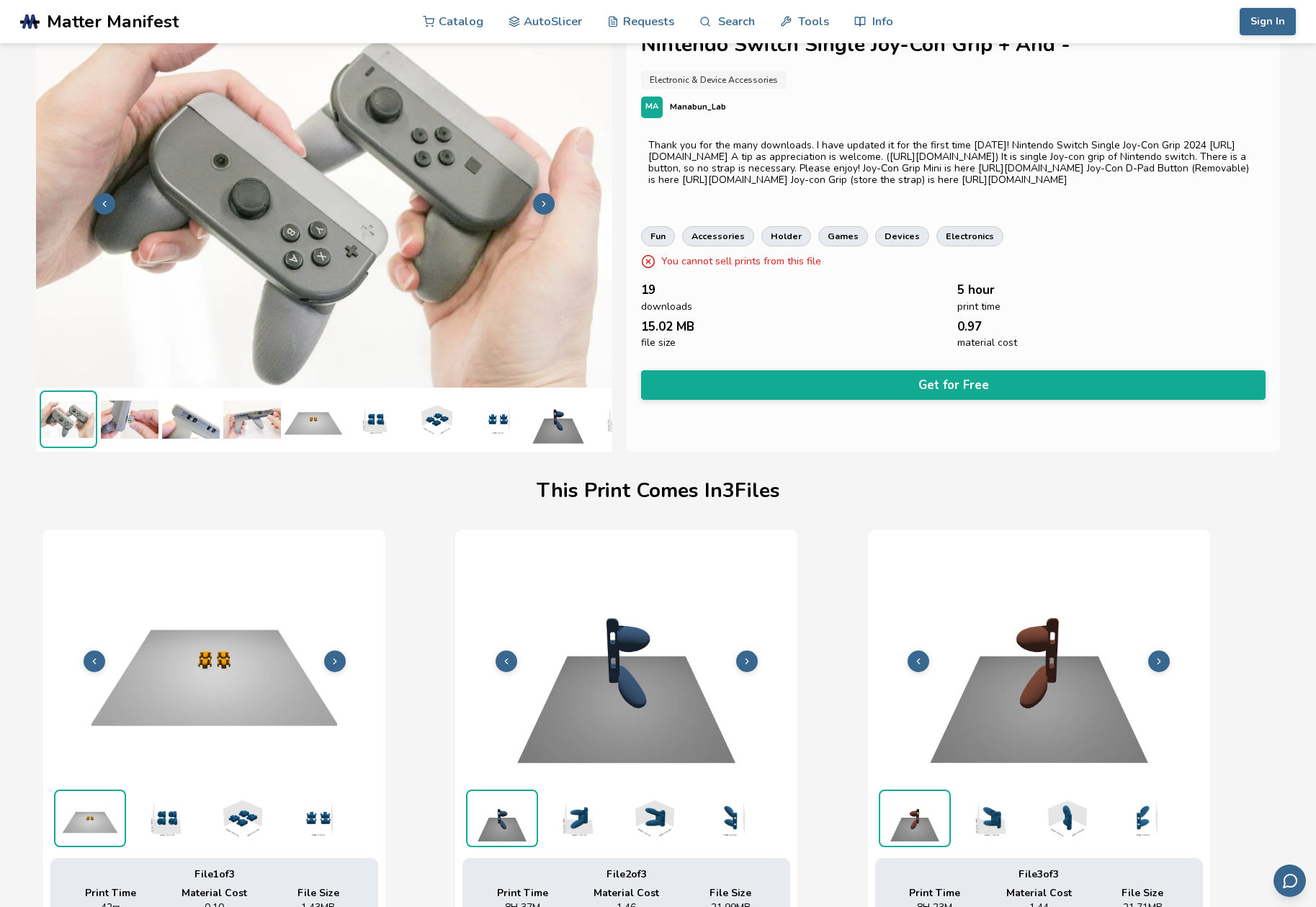
click at [120, 415] on img at bounding box center [129, 419] width 58 height 58
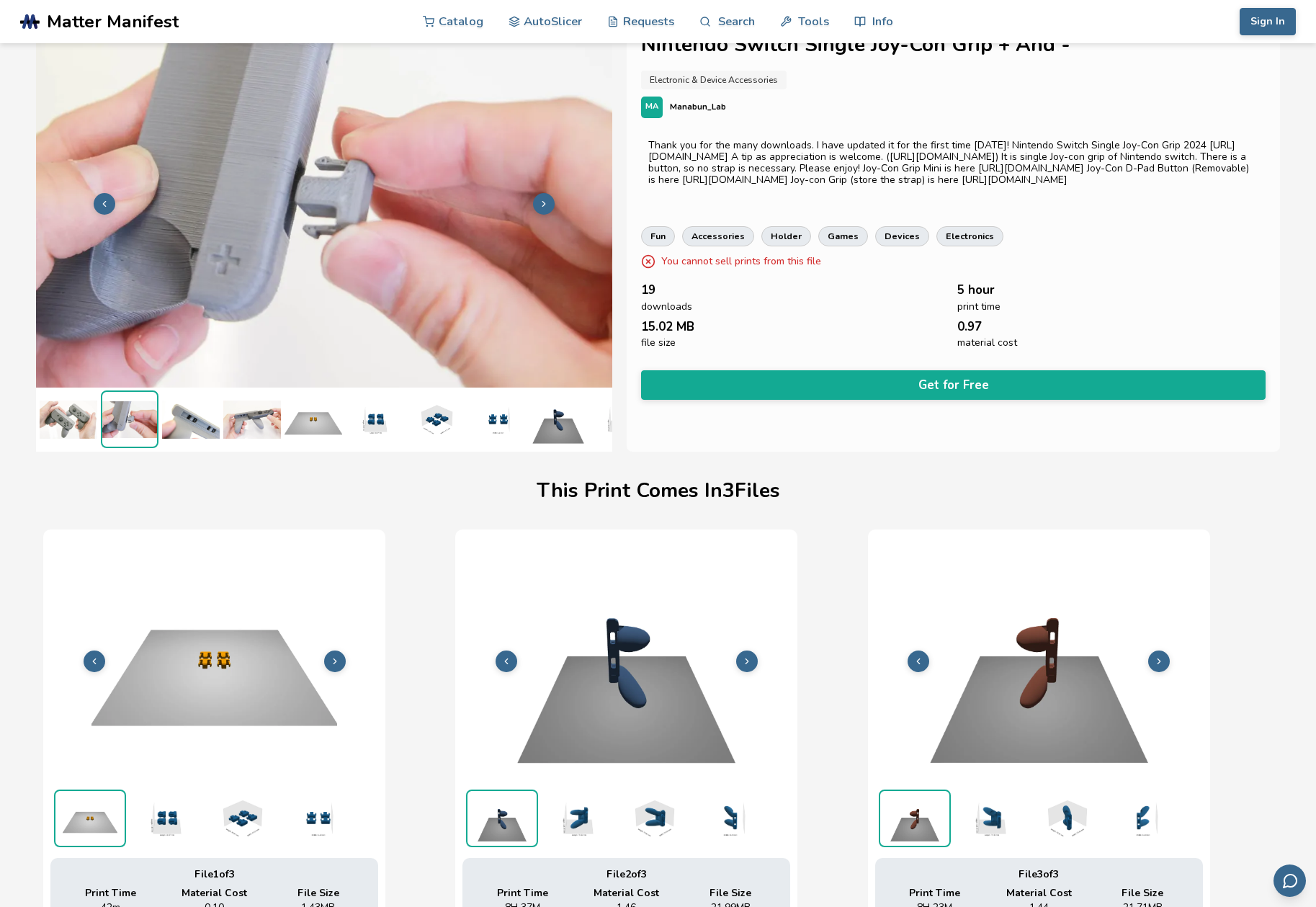
click at [201, 415] on img at bounding box center [191, 419] width 58 height 58
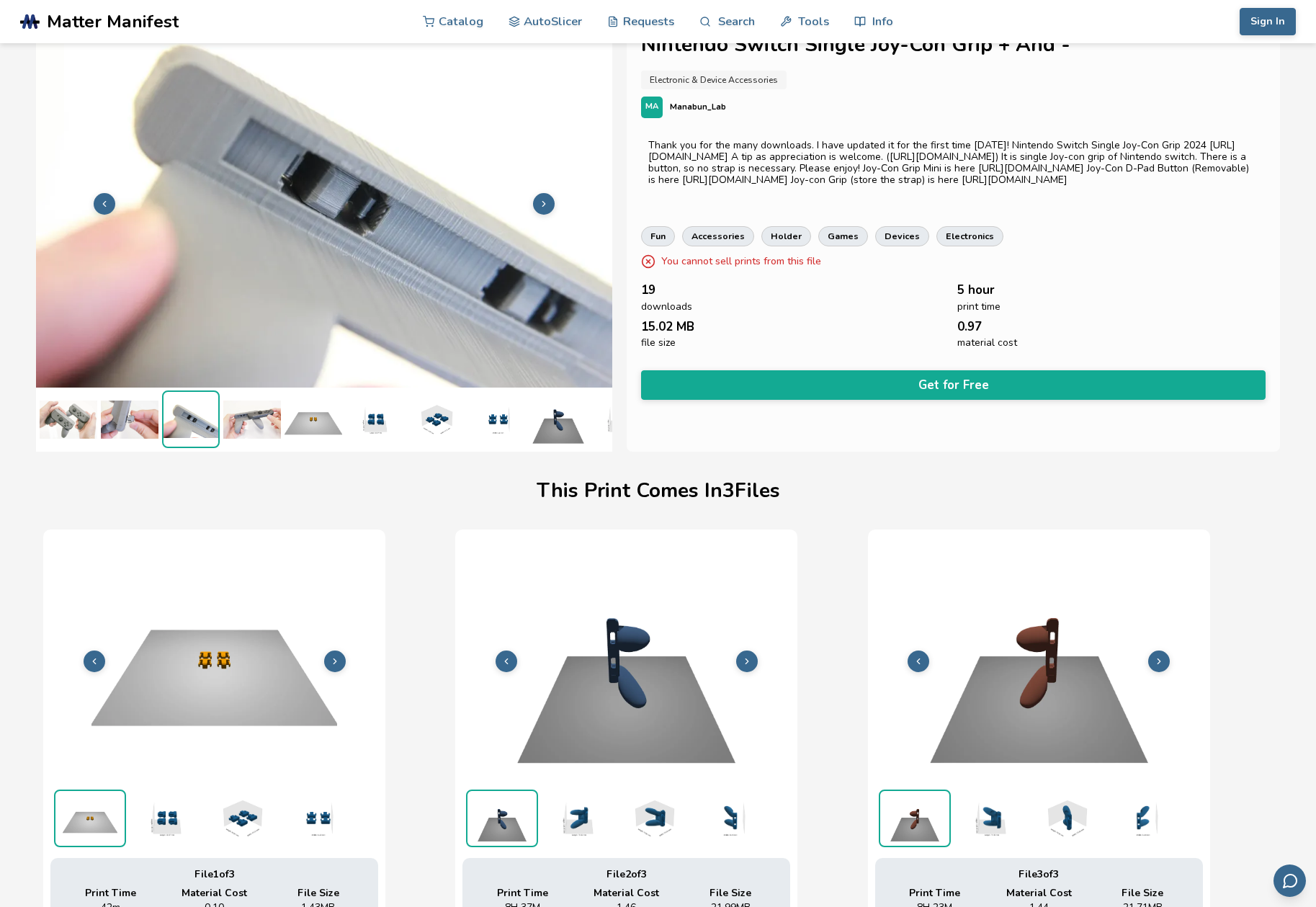
click at [251, 419] on img at bounding box center [252, 419] width 58 height 58
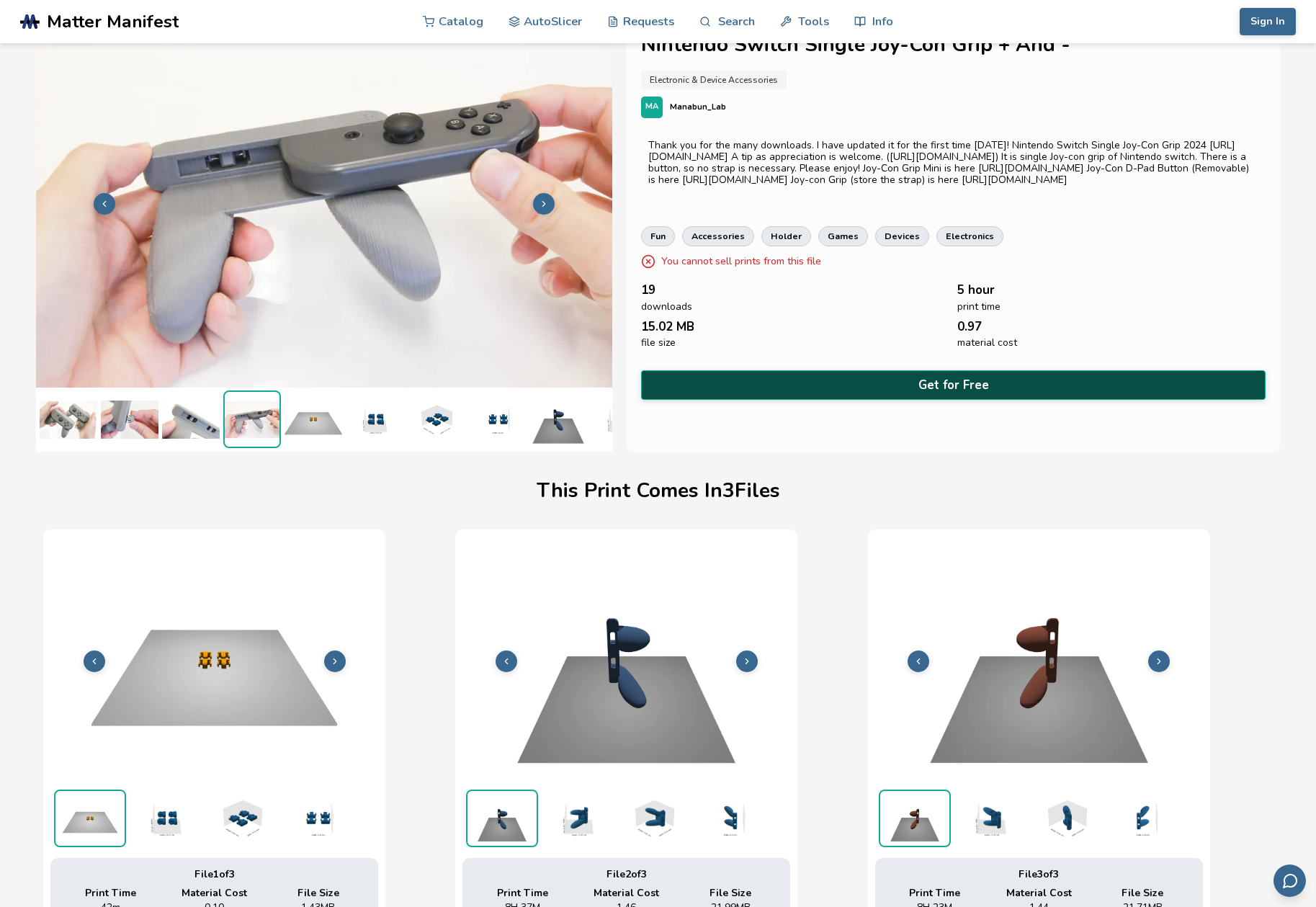
click at [925, 378] on button "Get for Free" at bounding box center [953, 385] width 625 height 30
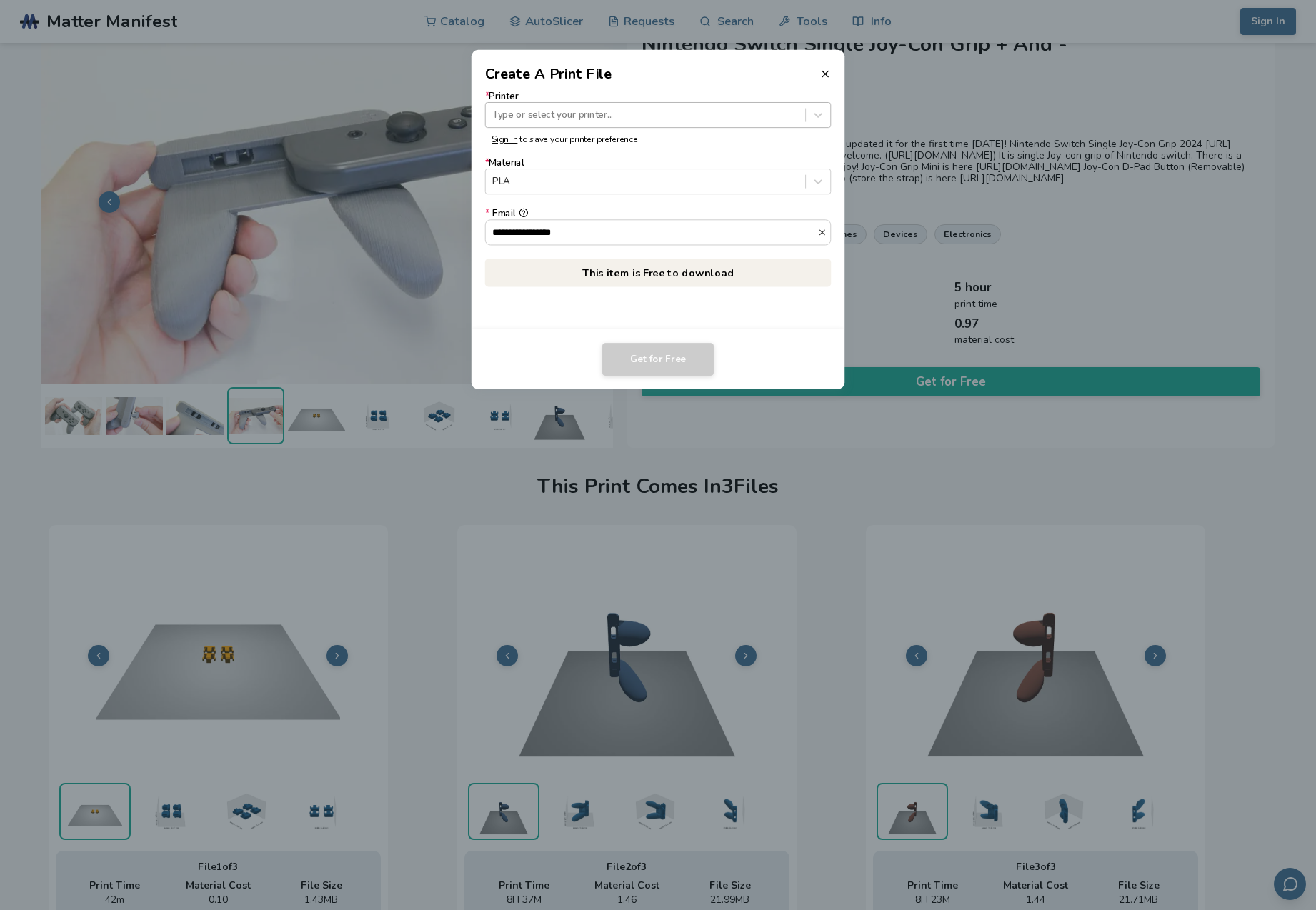
click at [528, 119] on div "Type or select your printer..." at bounding box center [645, 115] width 306 height 11
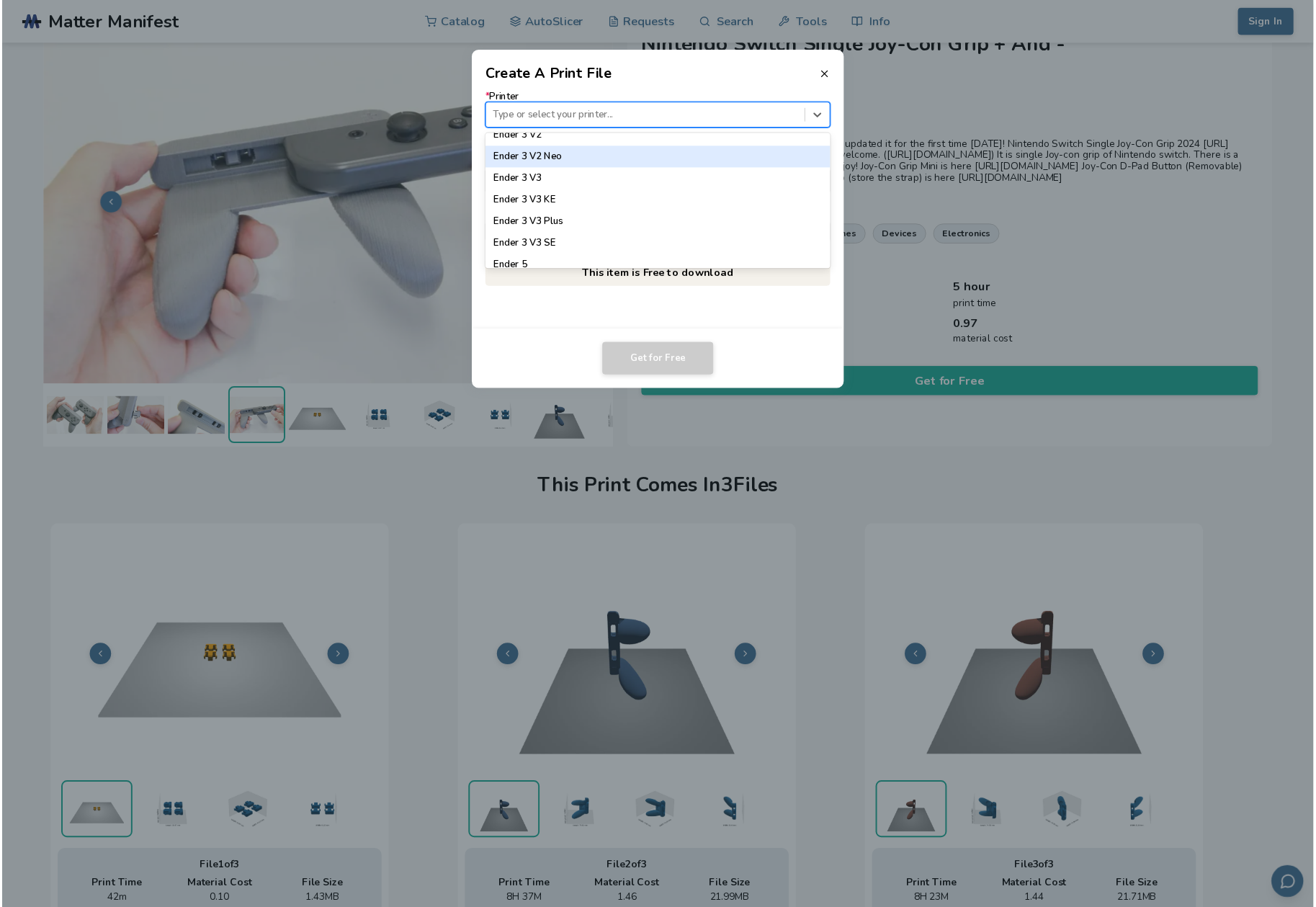
scroll to position [1020, 0]
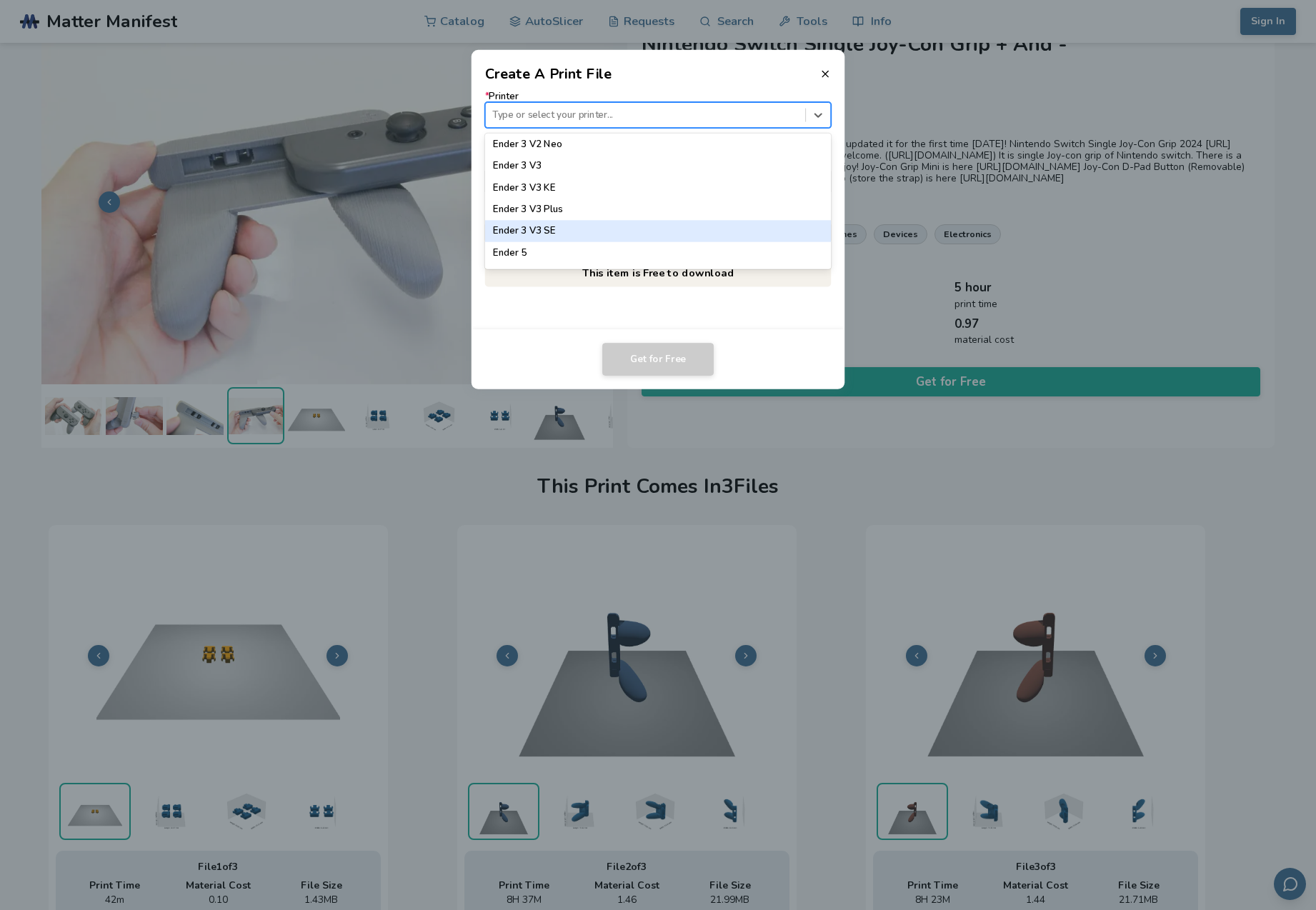
click at [531, 227] on div "Ender 3 V3 SE" at bounding box center [658, 232] width 347 height 21
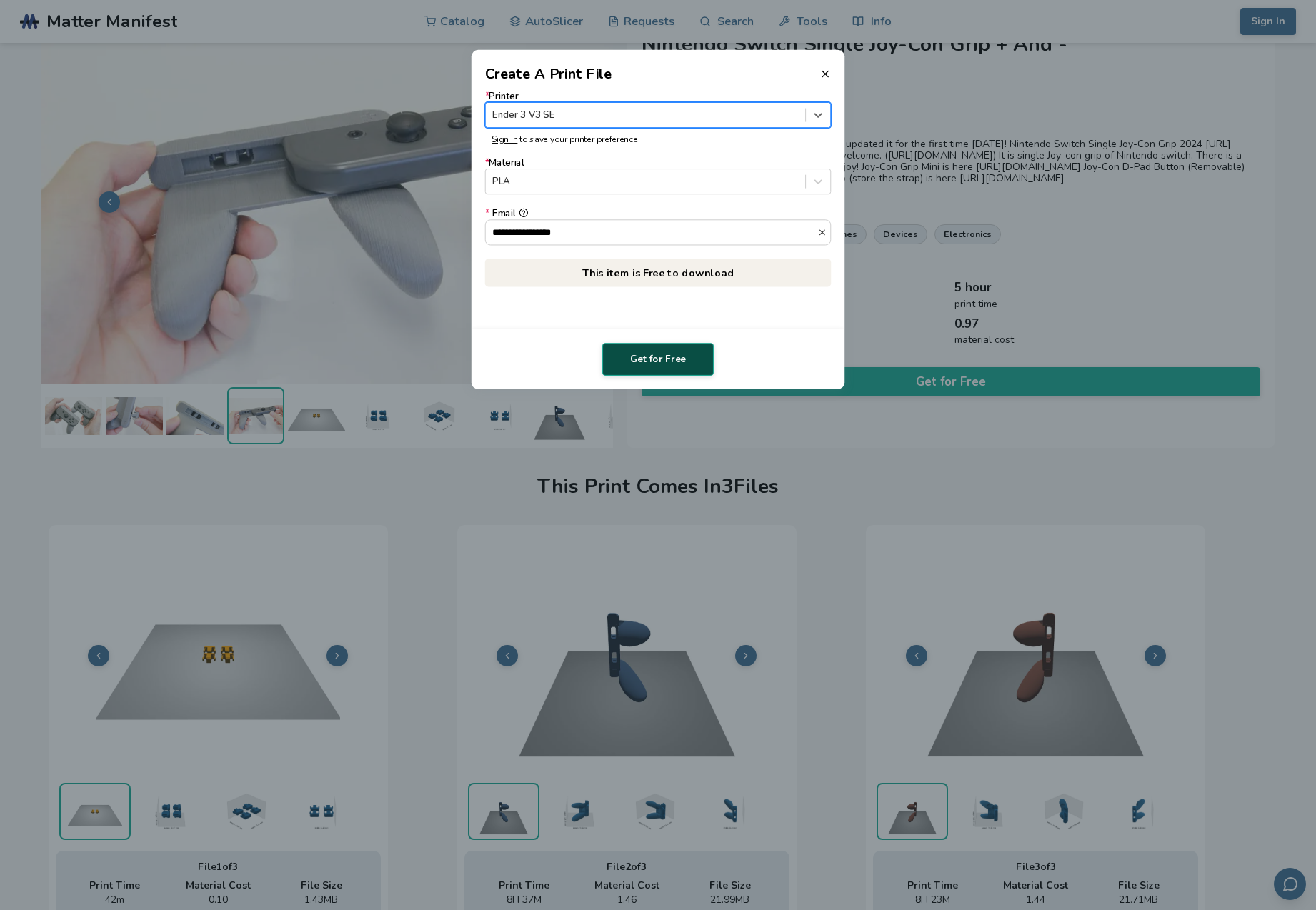
click at [654, 364] on button "Get for Free" at bounding box center [657, 359] width 111 height 33
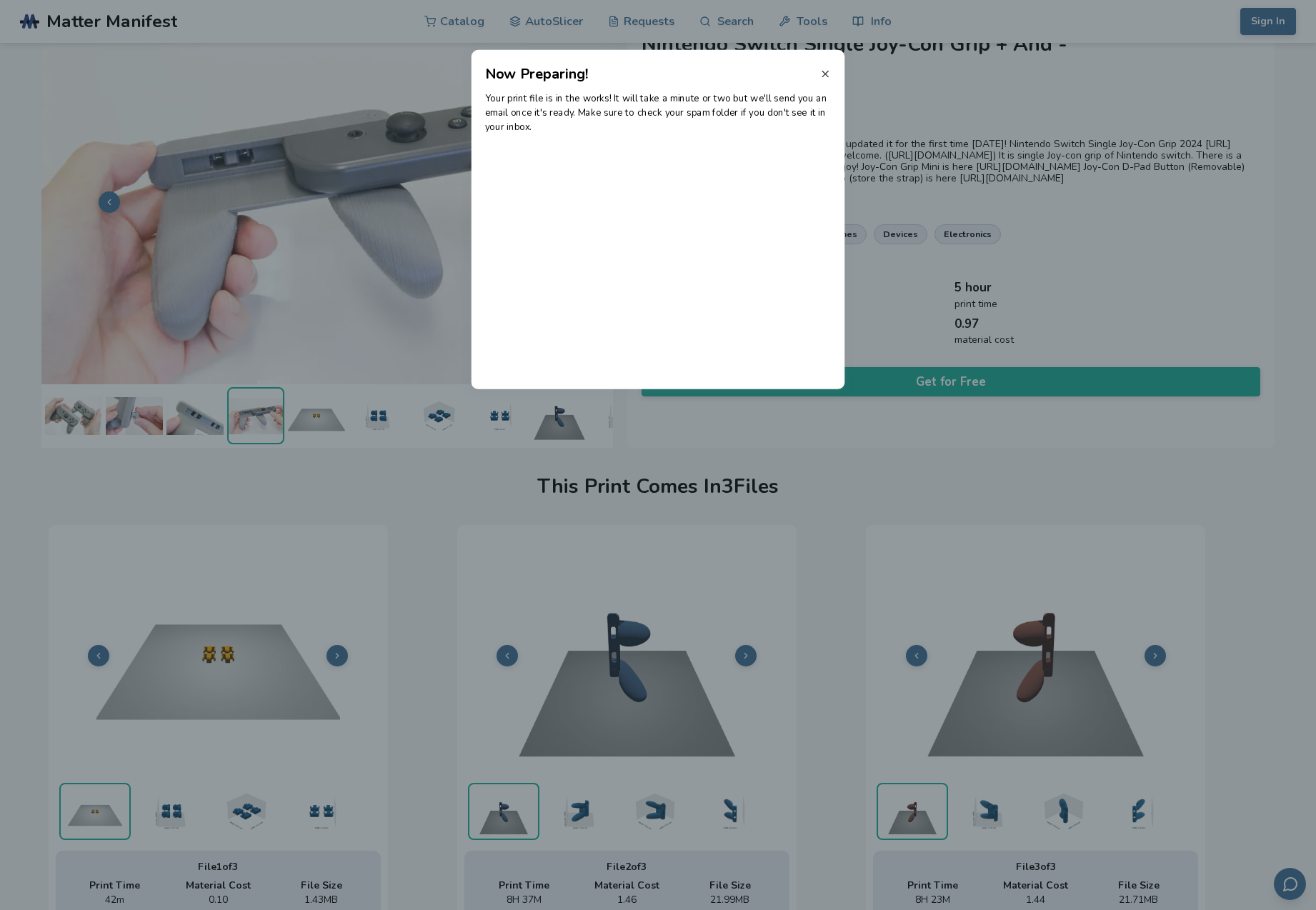
click at [825, 72] on icon at bounding box center [825, 74] width 12 height 12
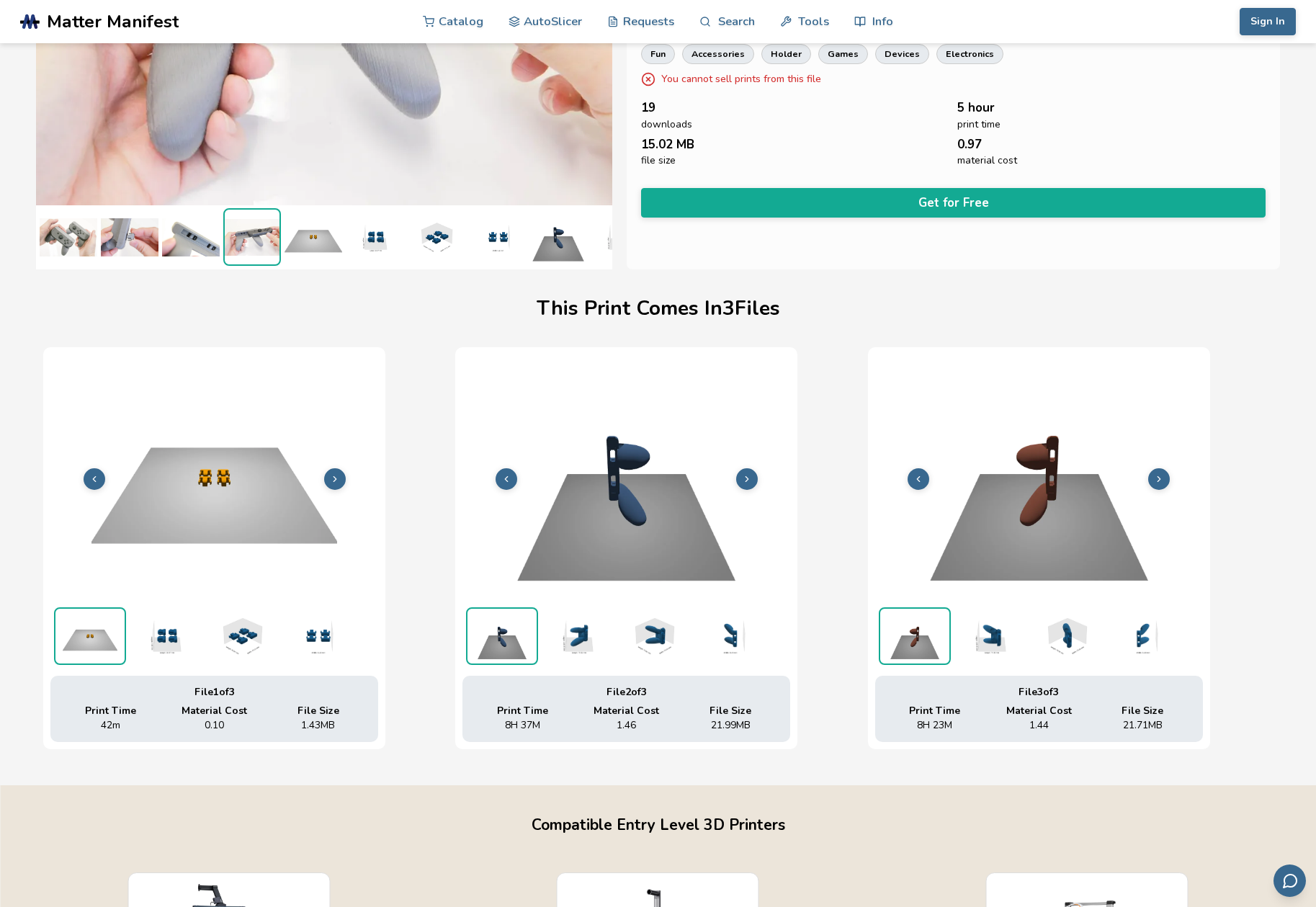
scroll to position [201, 1]
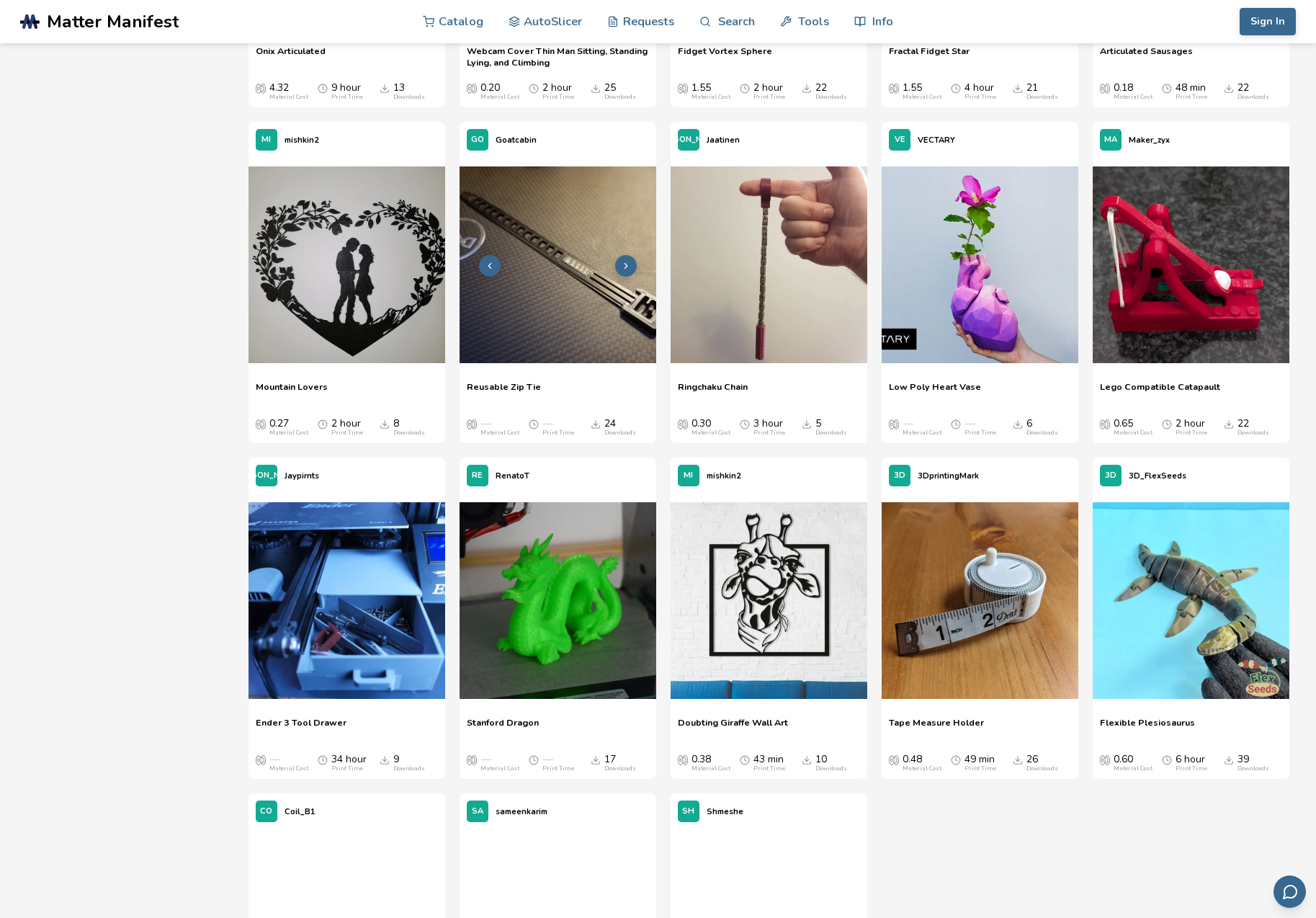
scroll to position [9184, 0]
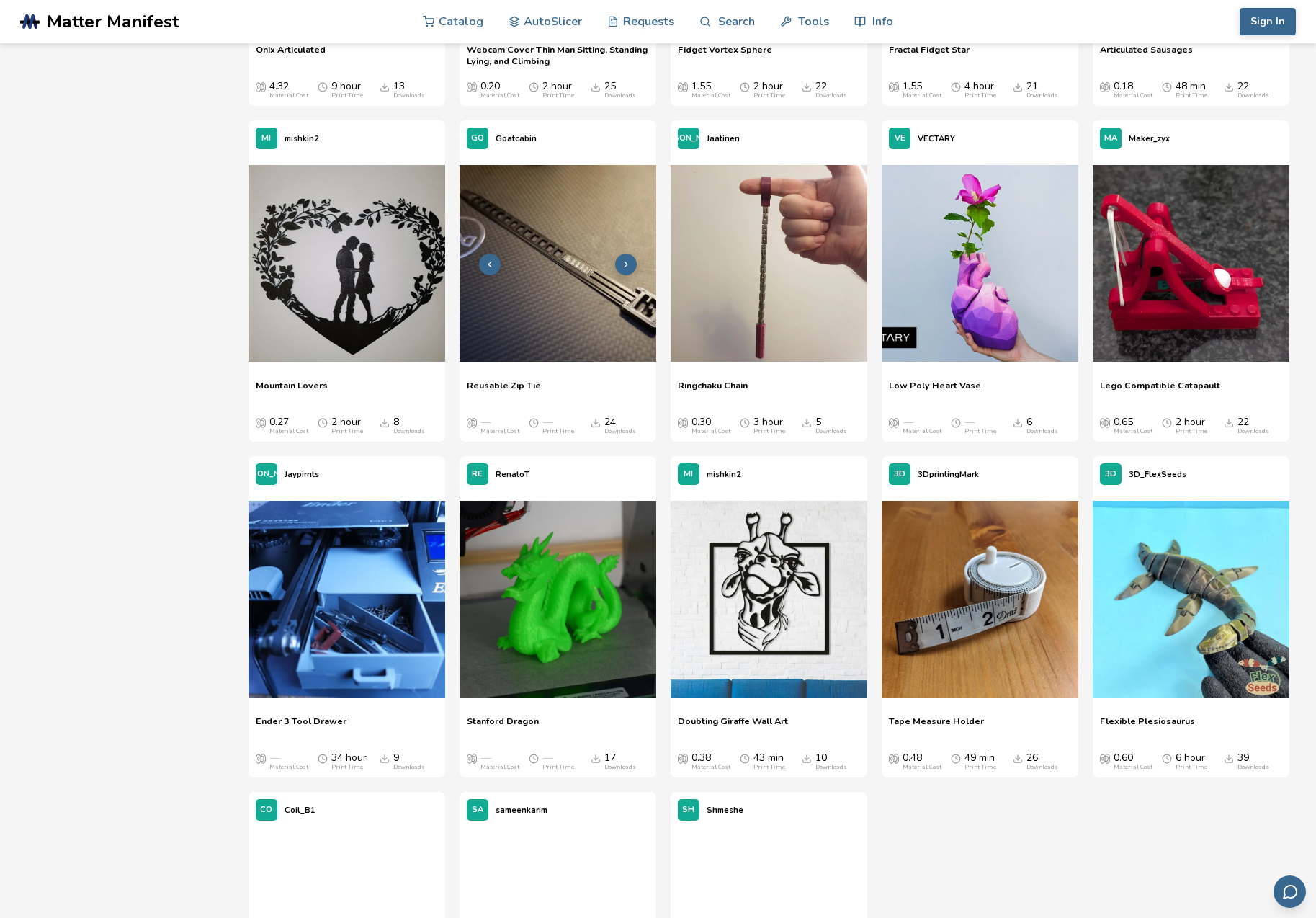
click at [543, 267] on img at bounding box center [557, 263] width 197 height 197
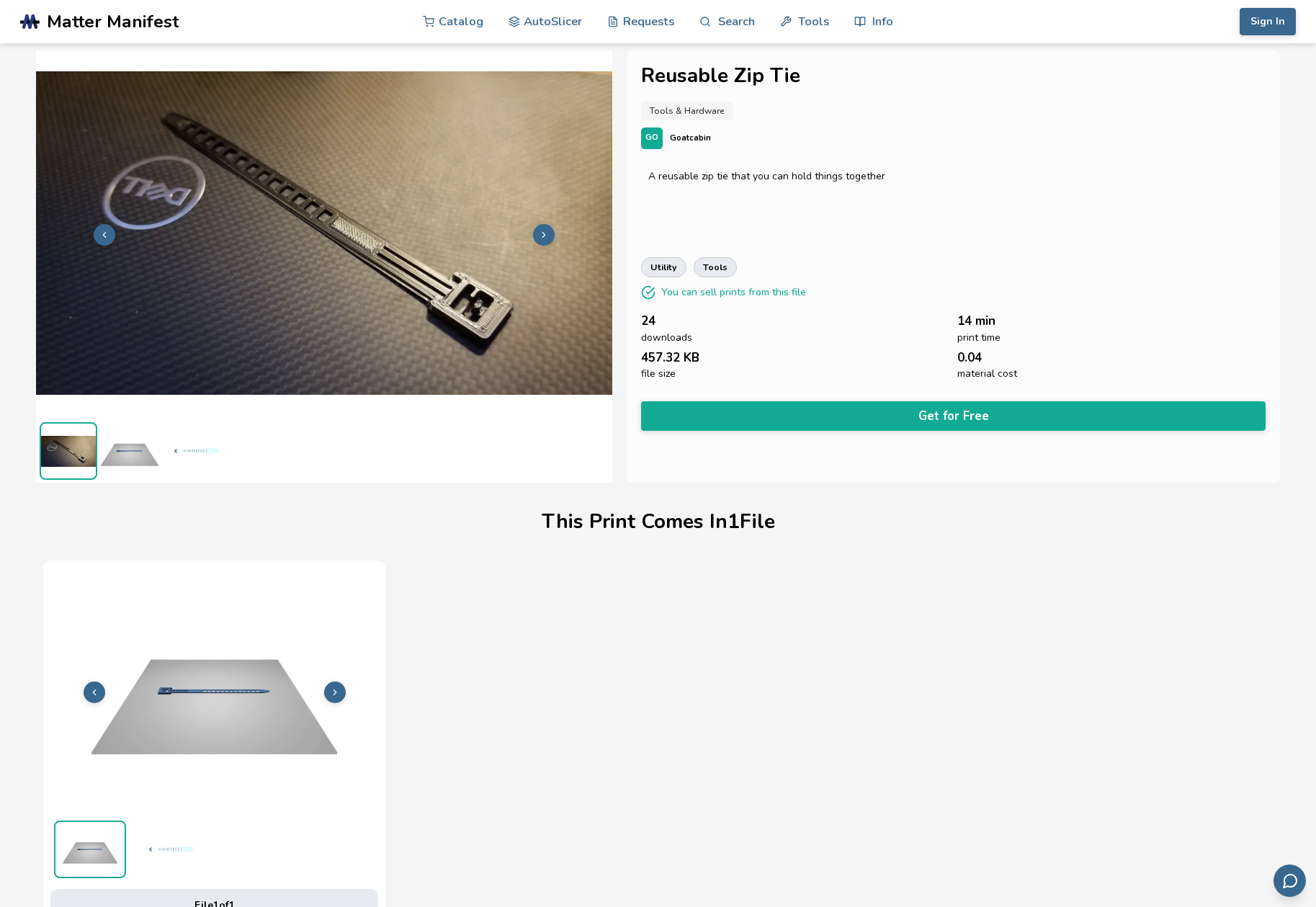
scroll to position [4, 5]
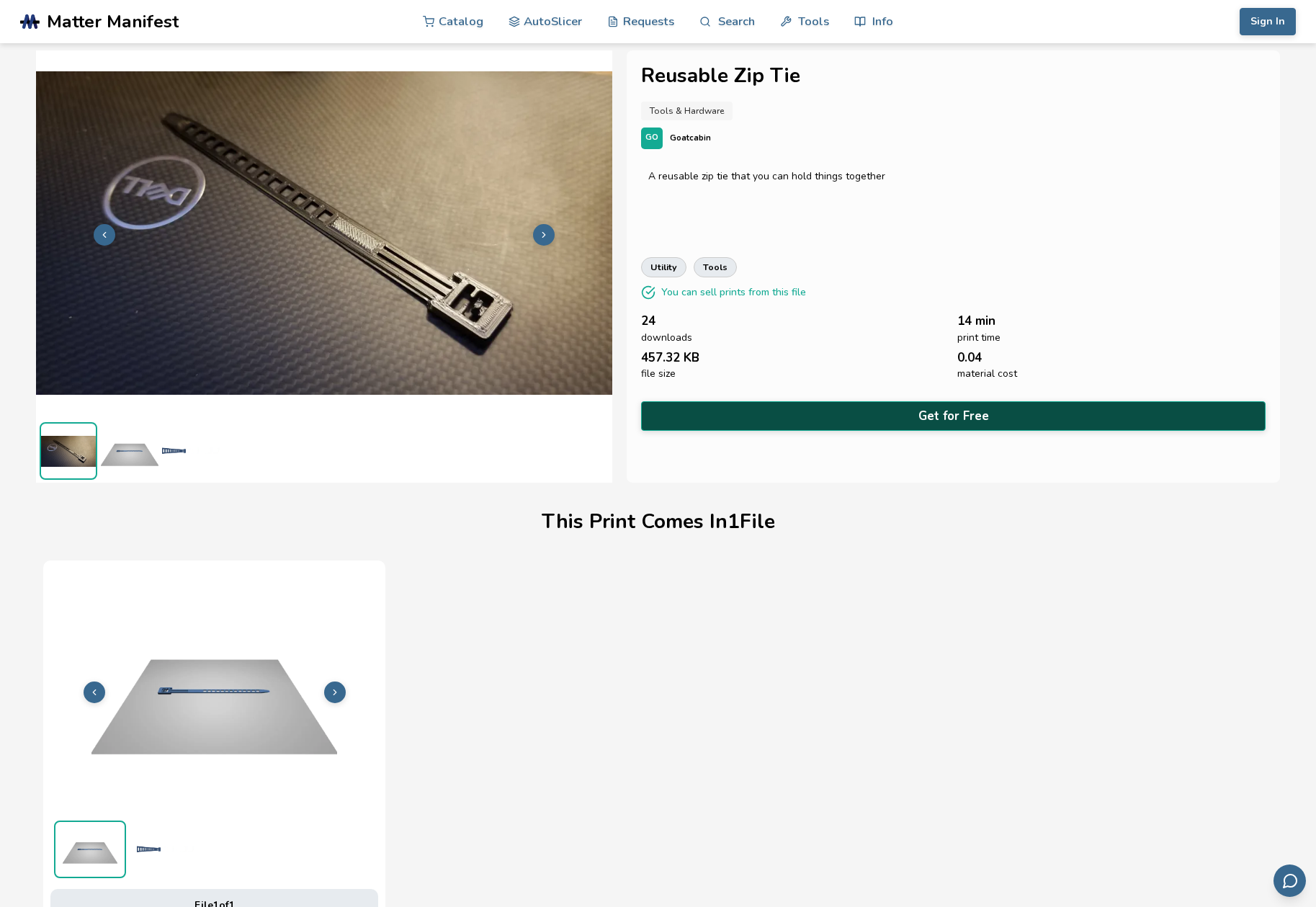
click at [938, 405] on button "Get for Free" at bounding box center [953, 415] width 625 height 30
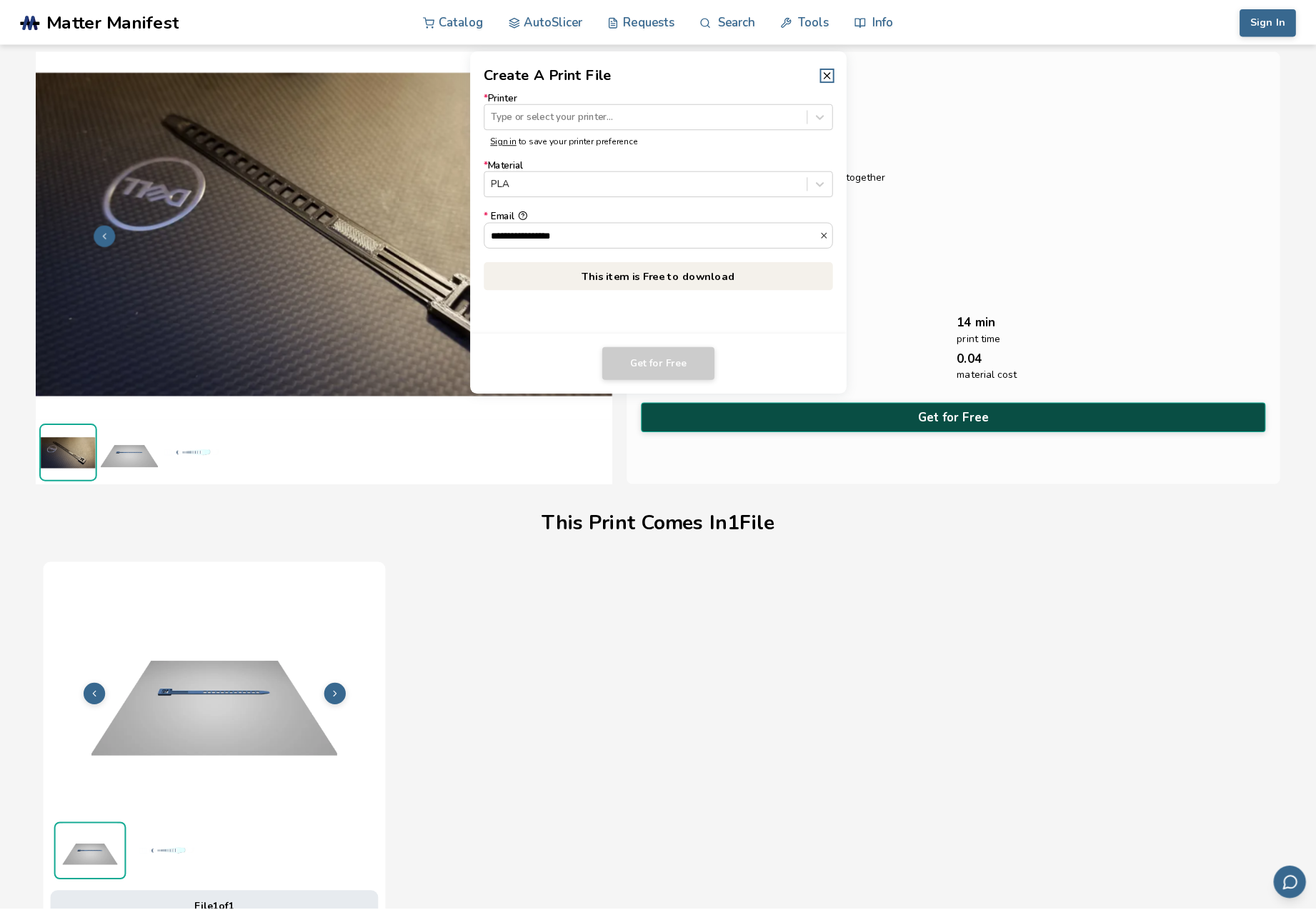
scroll to position [4, 0]
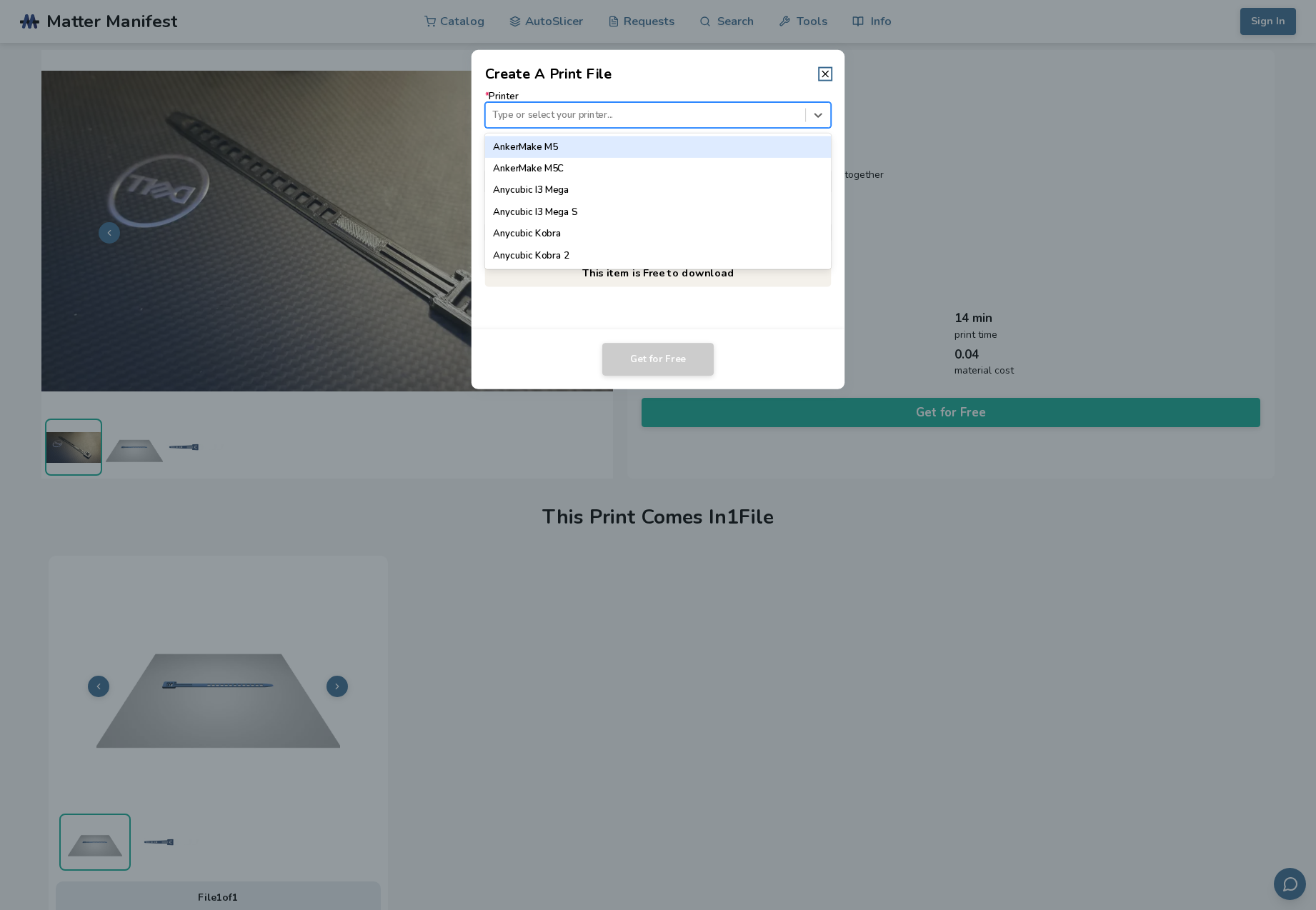
click at [548, 114] on div "Type or select your printer..." at bounding box center [645, 115] width 306 height 11
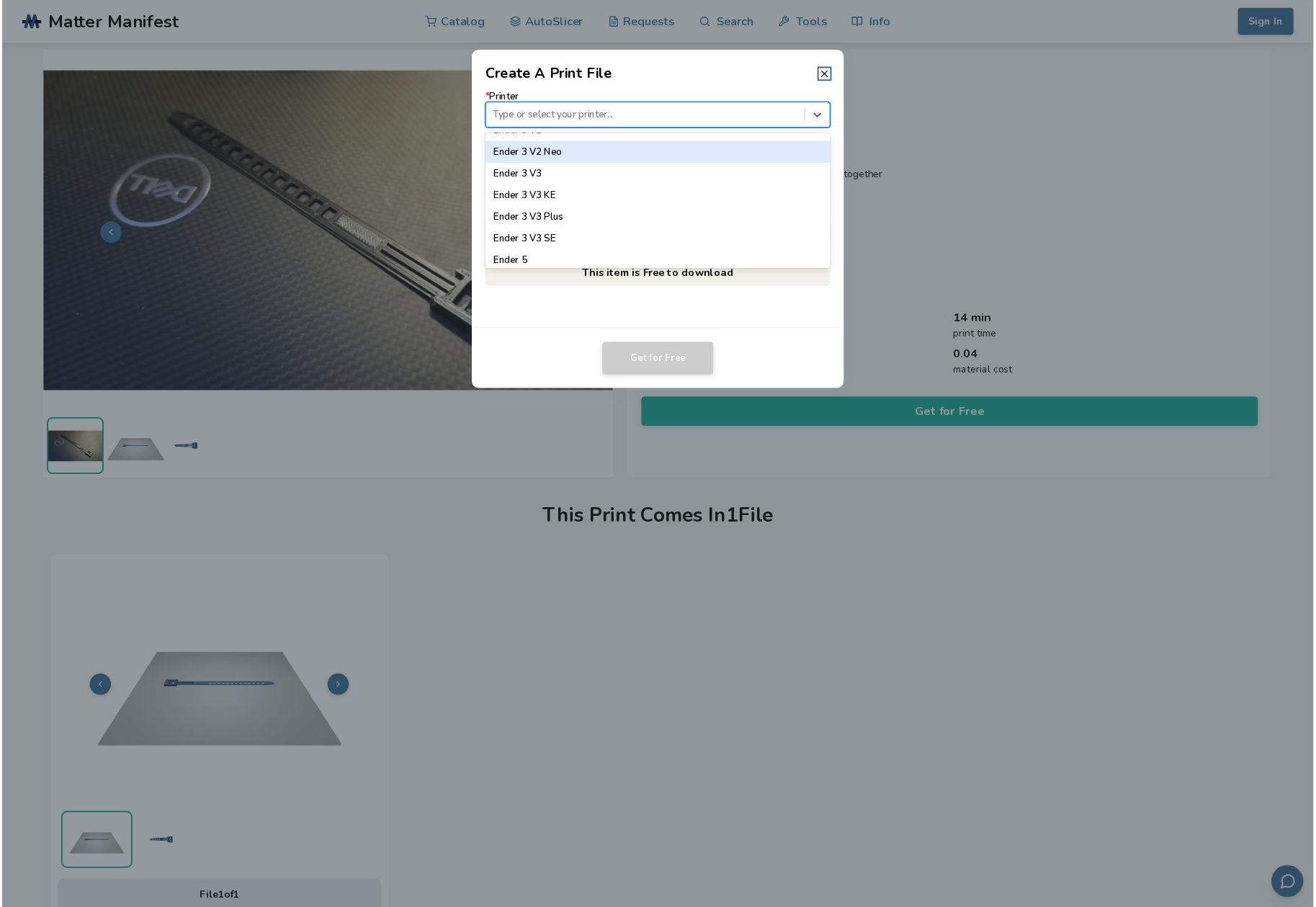
scroll to position [1024, 0]
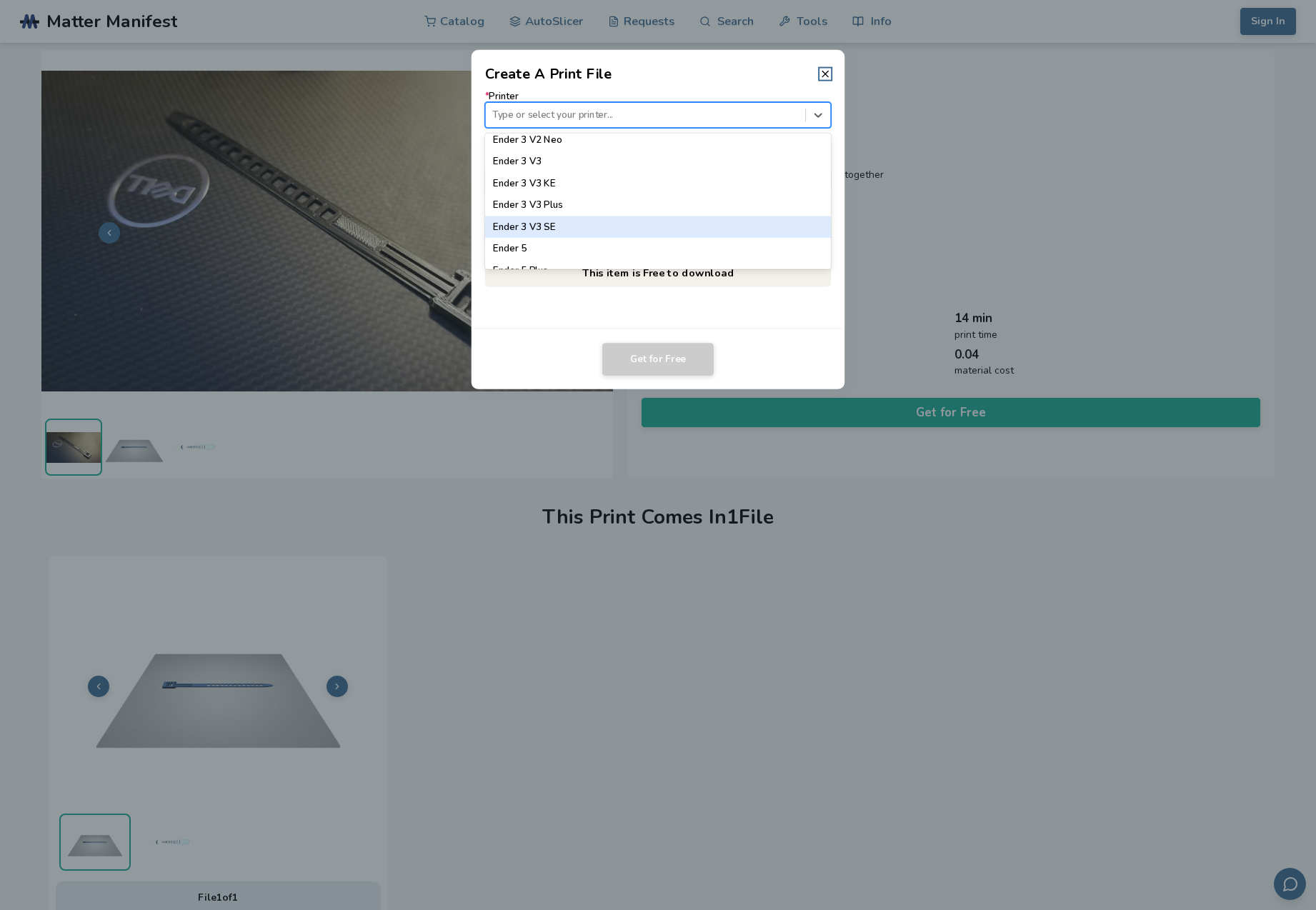
click at [538, 218] on div "Ender 3 V3 SE" at bounding box center [658, 227] width 347 height 21
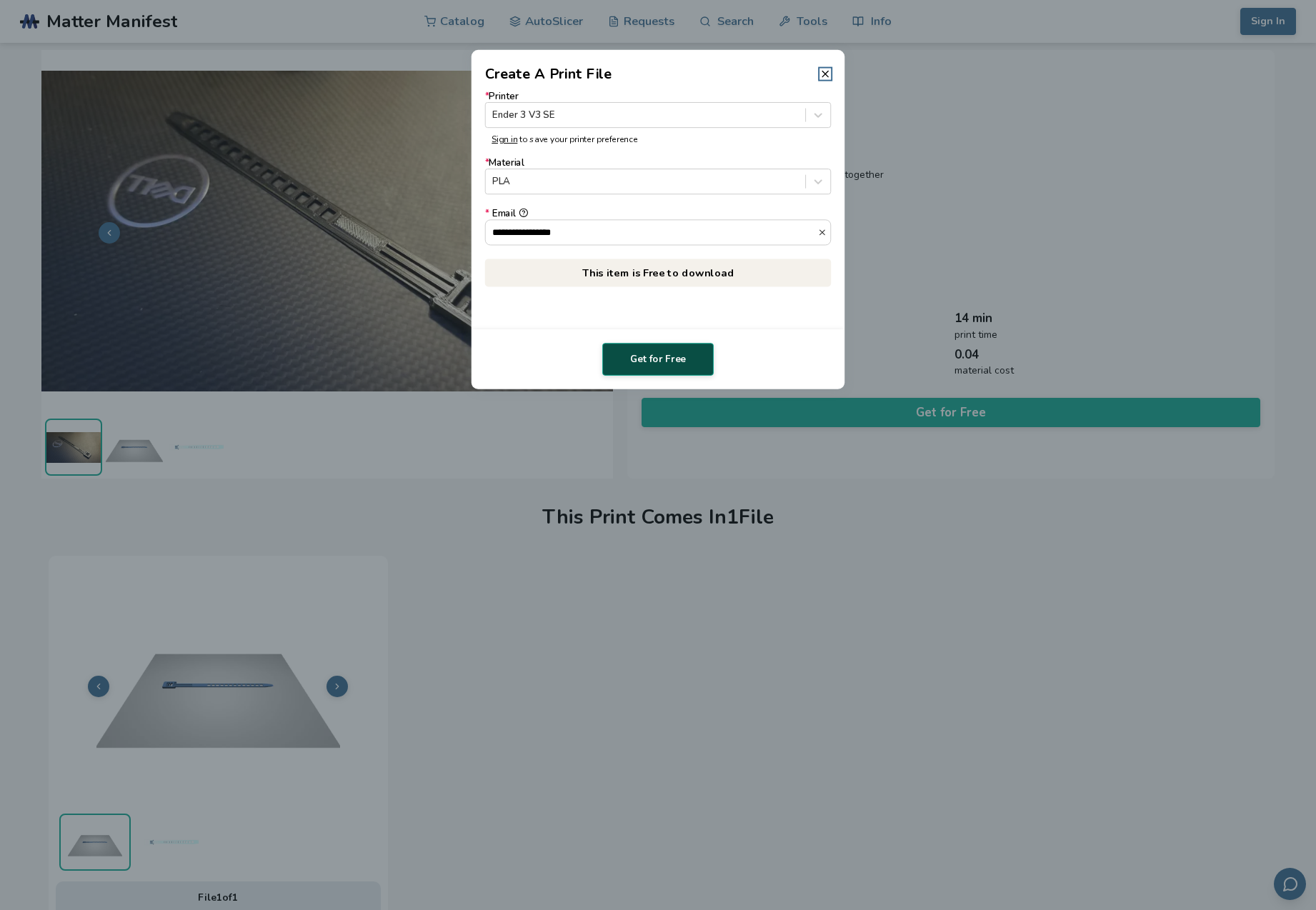
click at [630, 357] on button "Get for Free" at bounding box center [657, 359] width 111 height 33
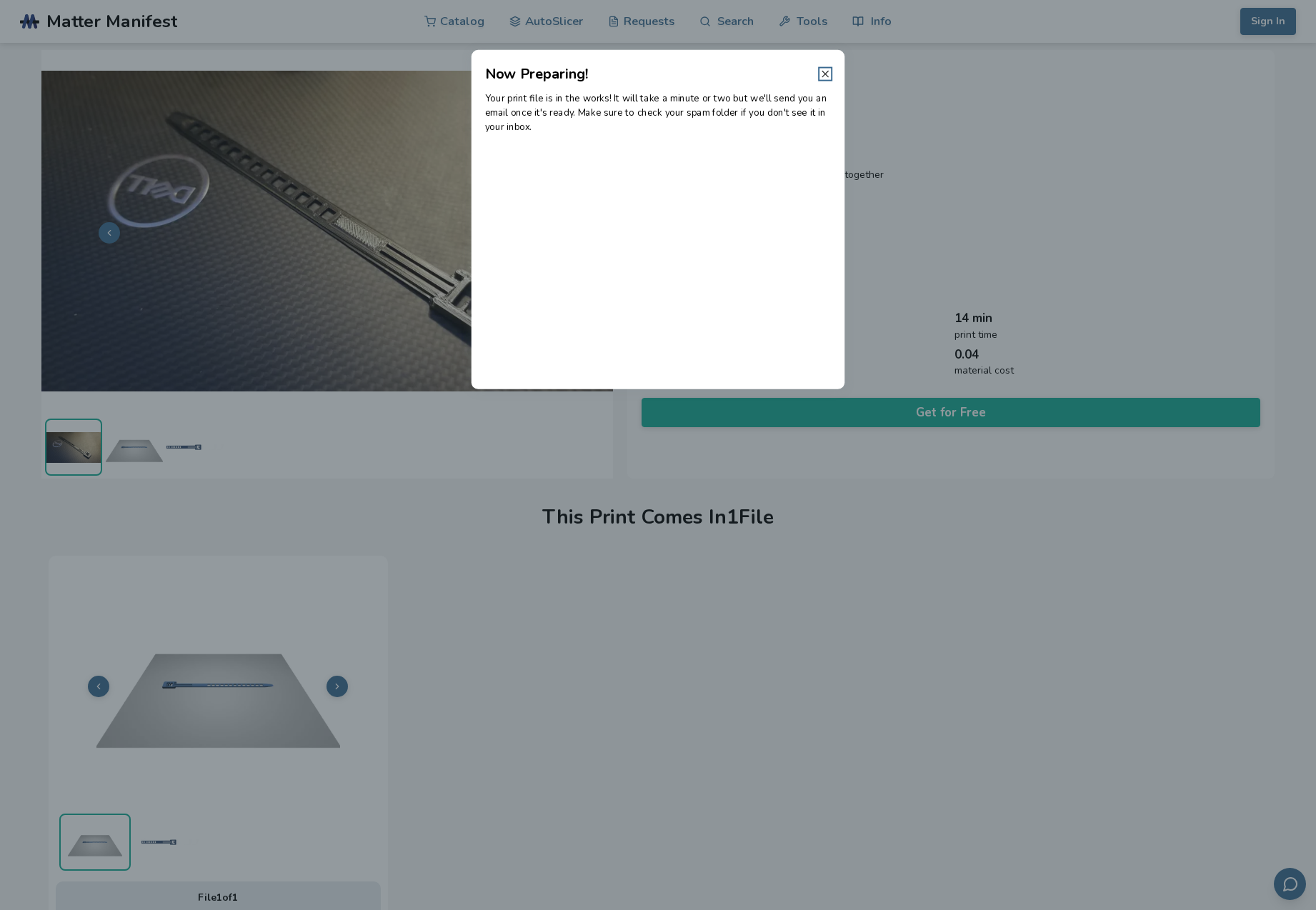
click at [825, 71] on icon at bounding box center [825, 74] width 12 height 12
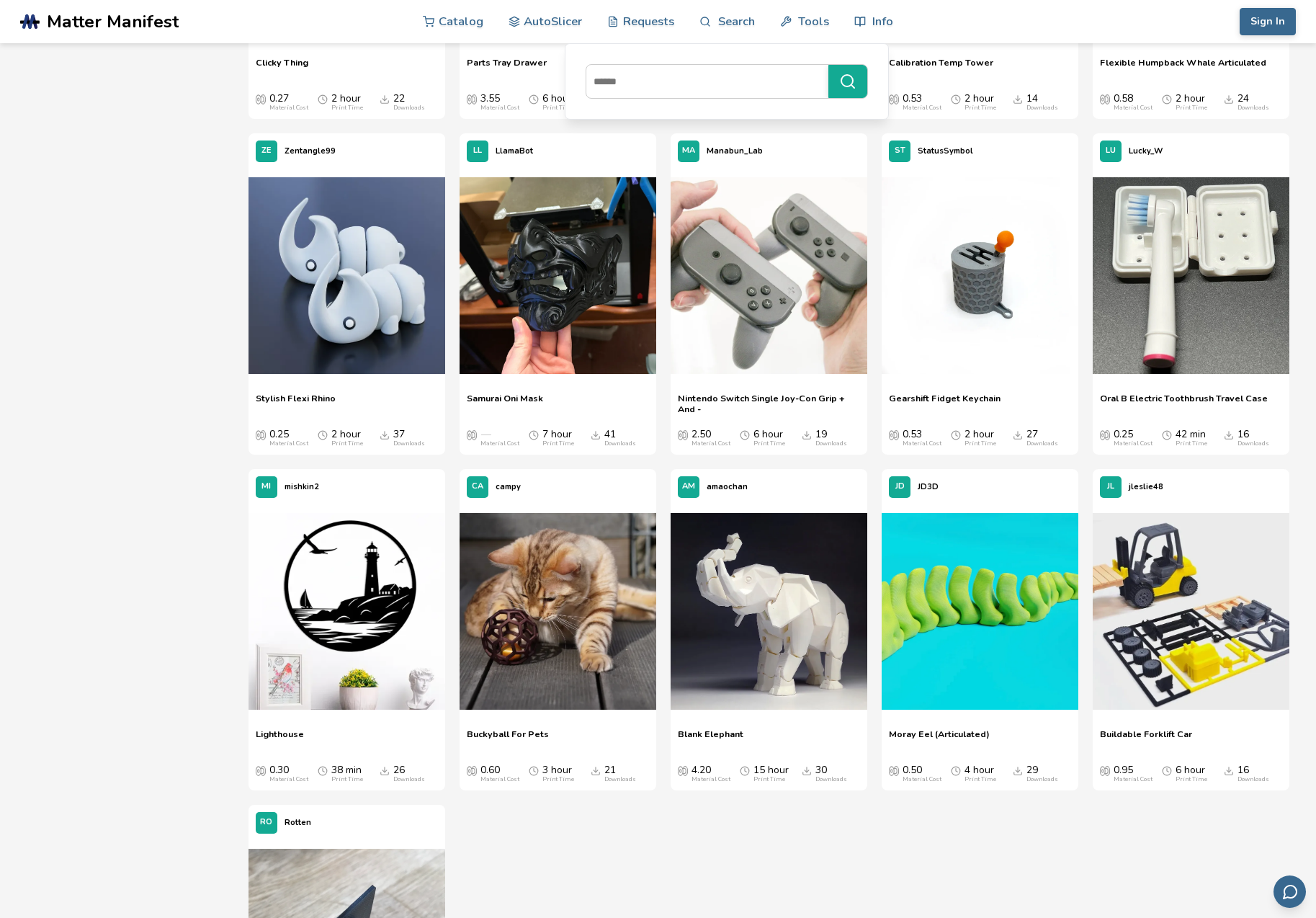
scroll to position [4813, 0]
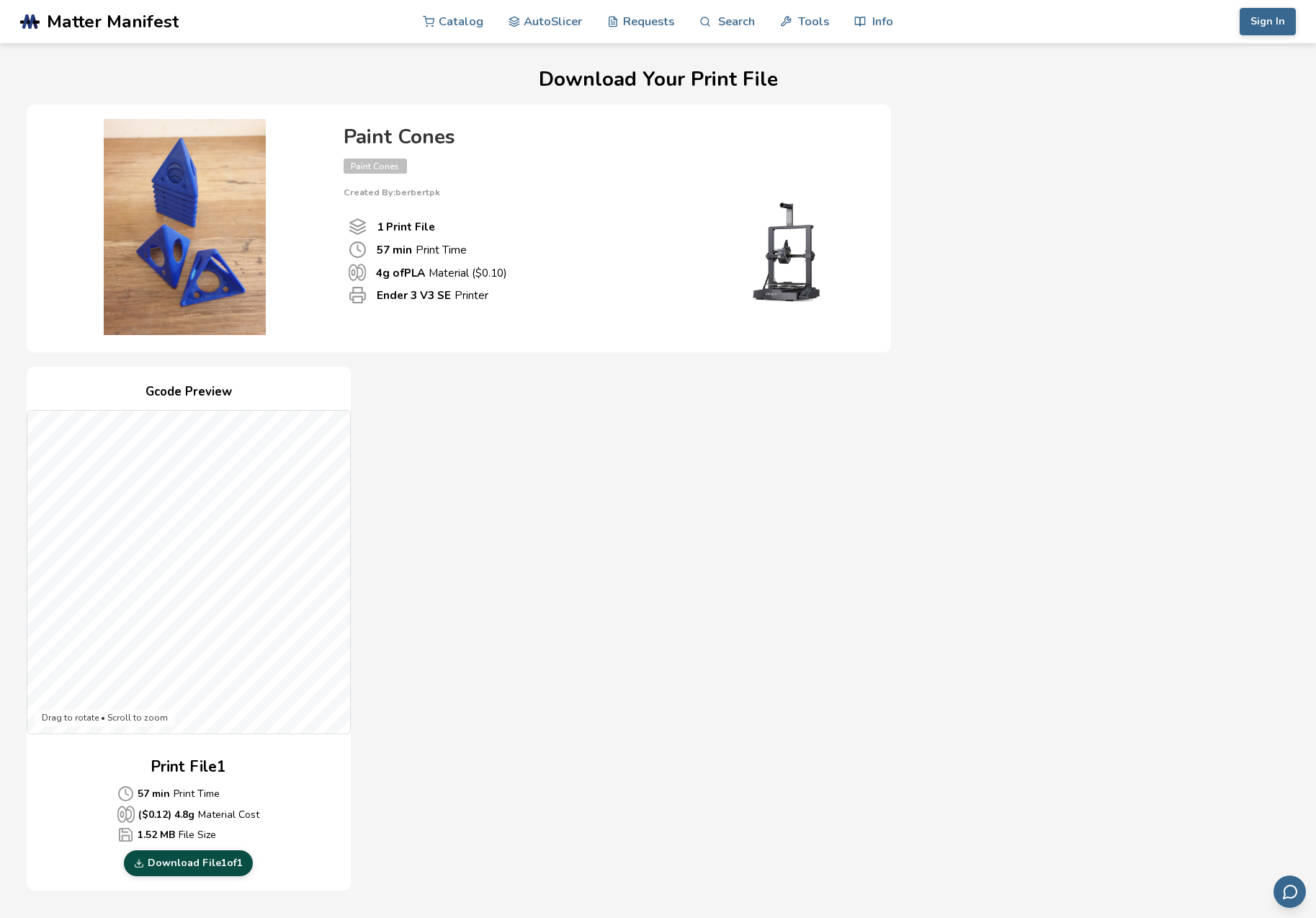
click at [194, 861] on link "Download File 1 of 1" at bounding box center [188, 863] width 129 height 26
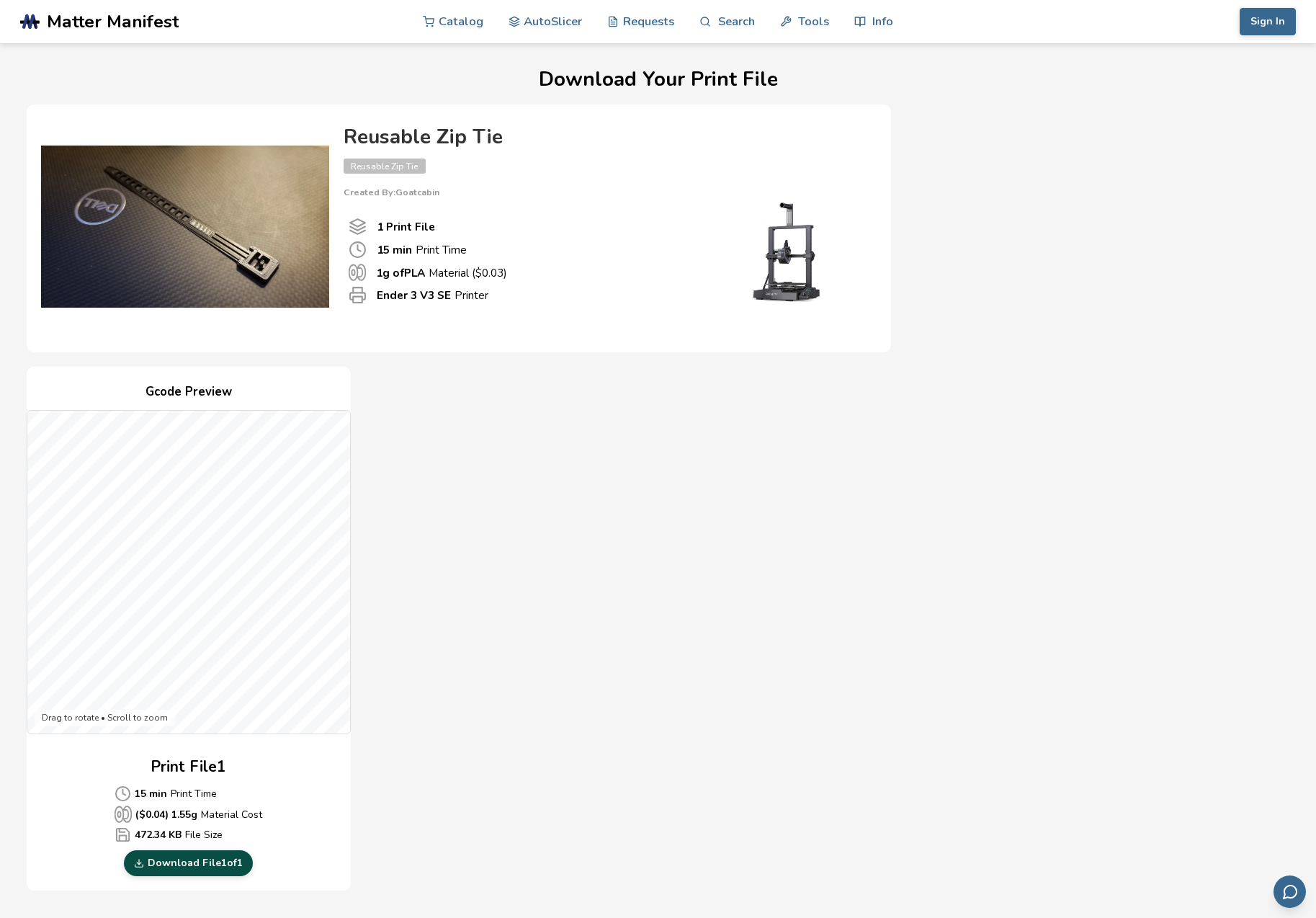
click at [171, 856] on link "Download File 1 of 1" at bounding box center [188, 863] width 129 height 26
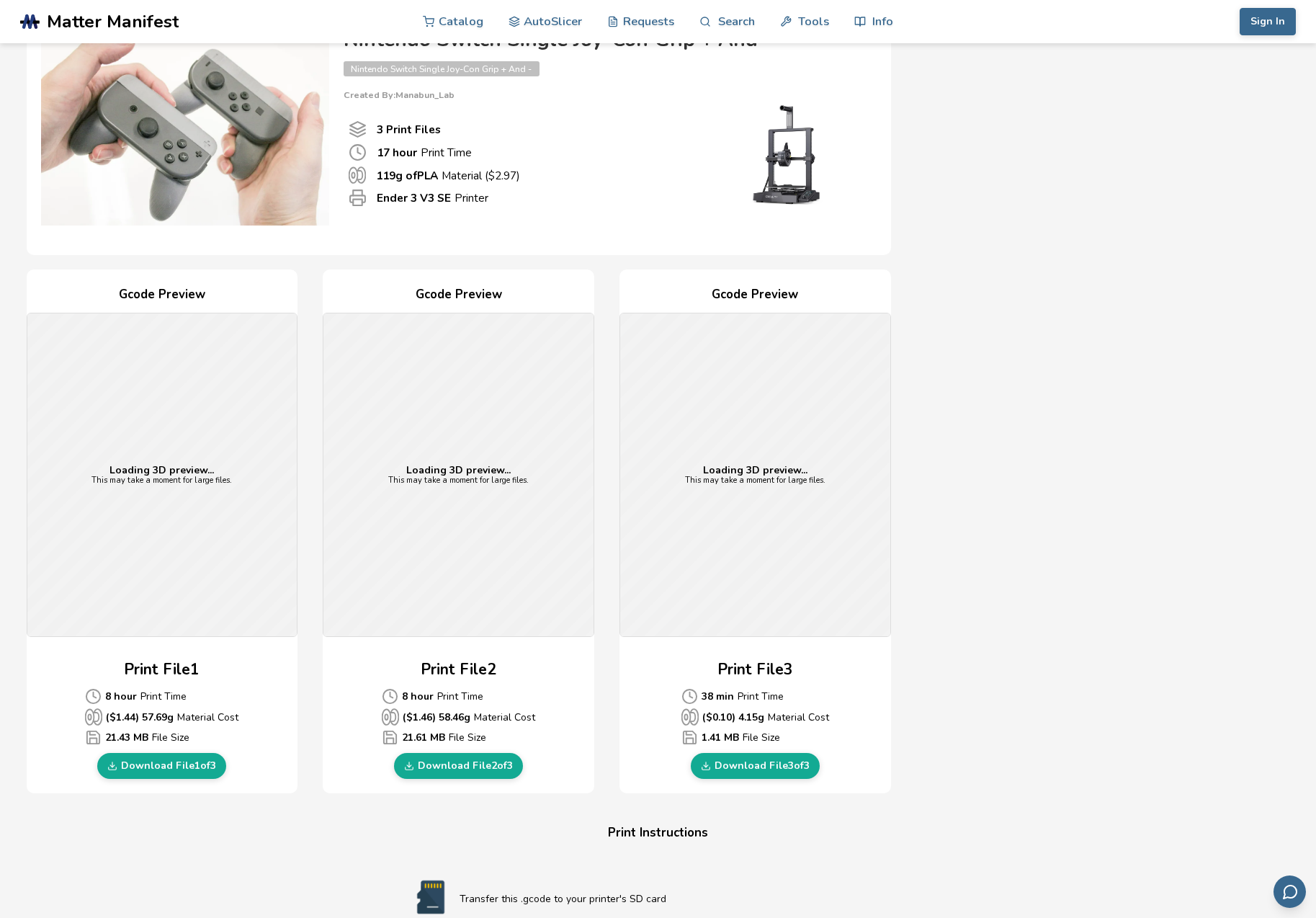
scroll to position [107, 0]
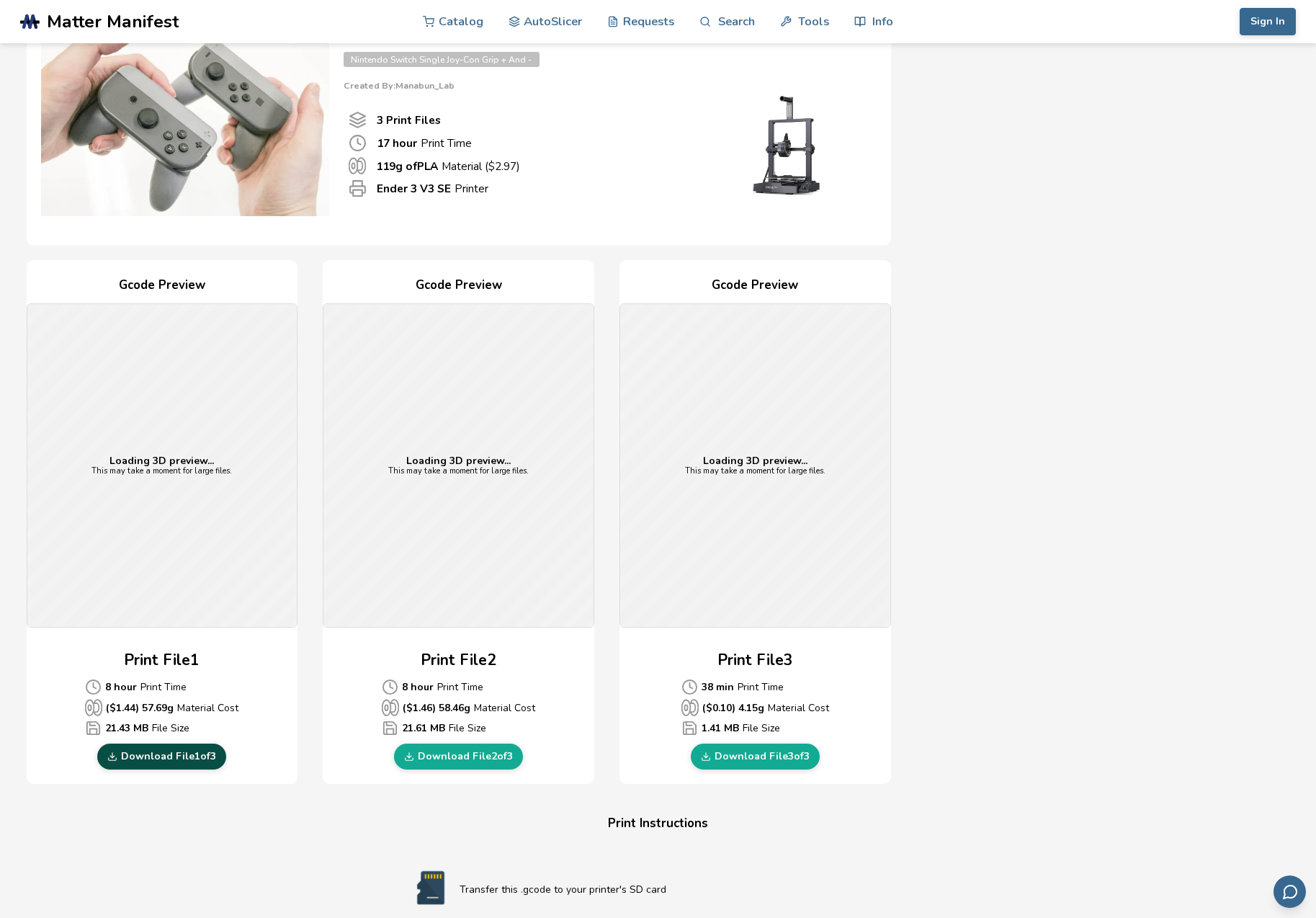
click at [169, 755] on link "Download File 1 of 3" at bounding box center [161, 756] width 129 height 26
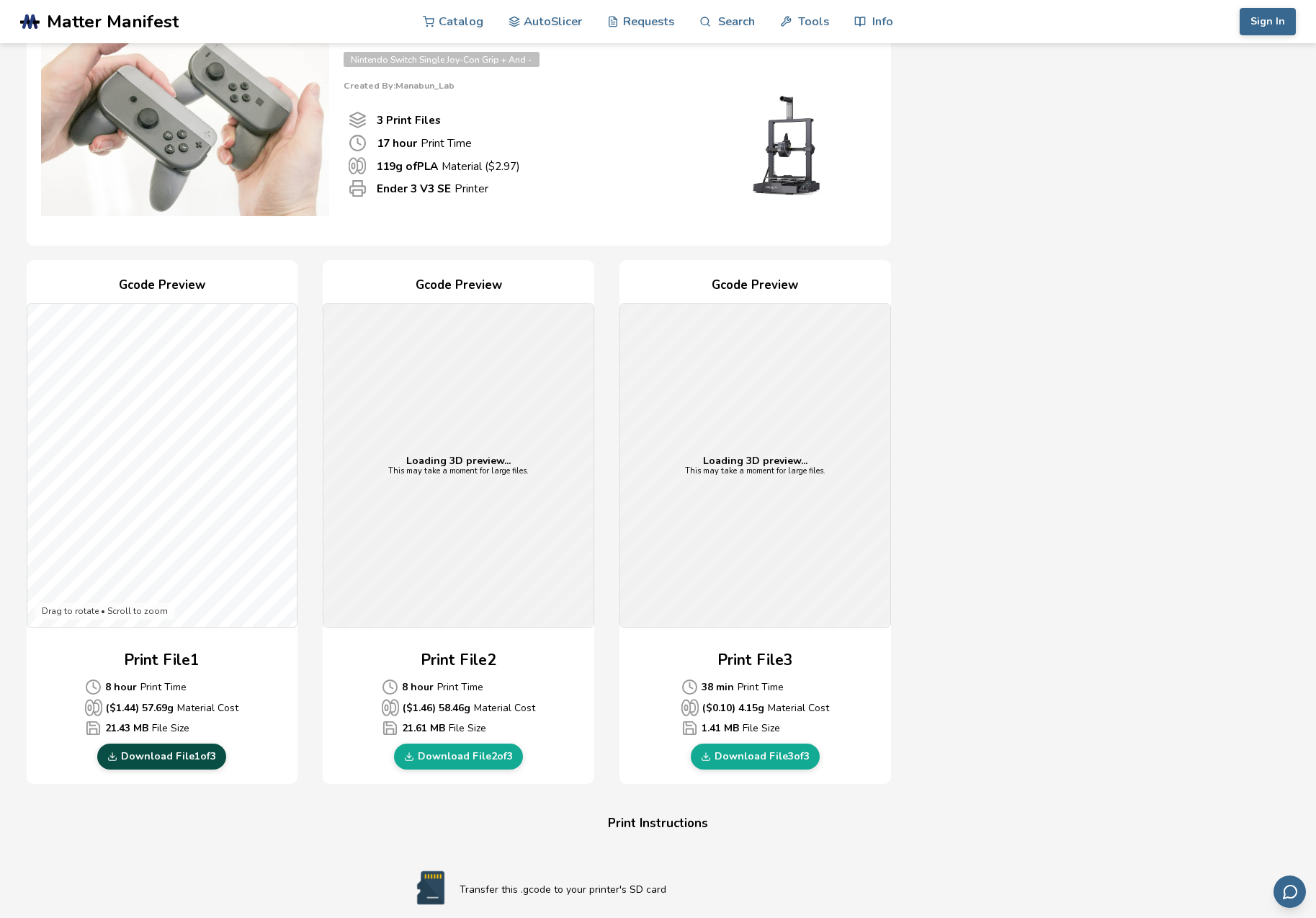
click at [180, 753] on link "Download File 1 of 3" at bounding box center [161, 756] width 129 height 26
click at [453, 753] on link "Download File 2 of 3" at bounding box center [458, 756] width 129 height 26
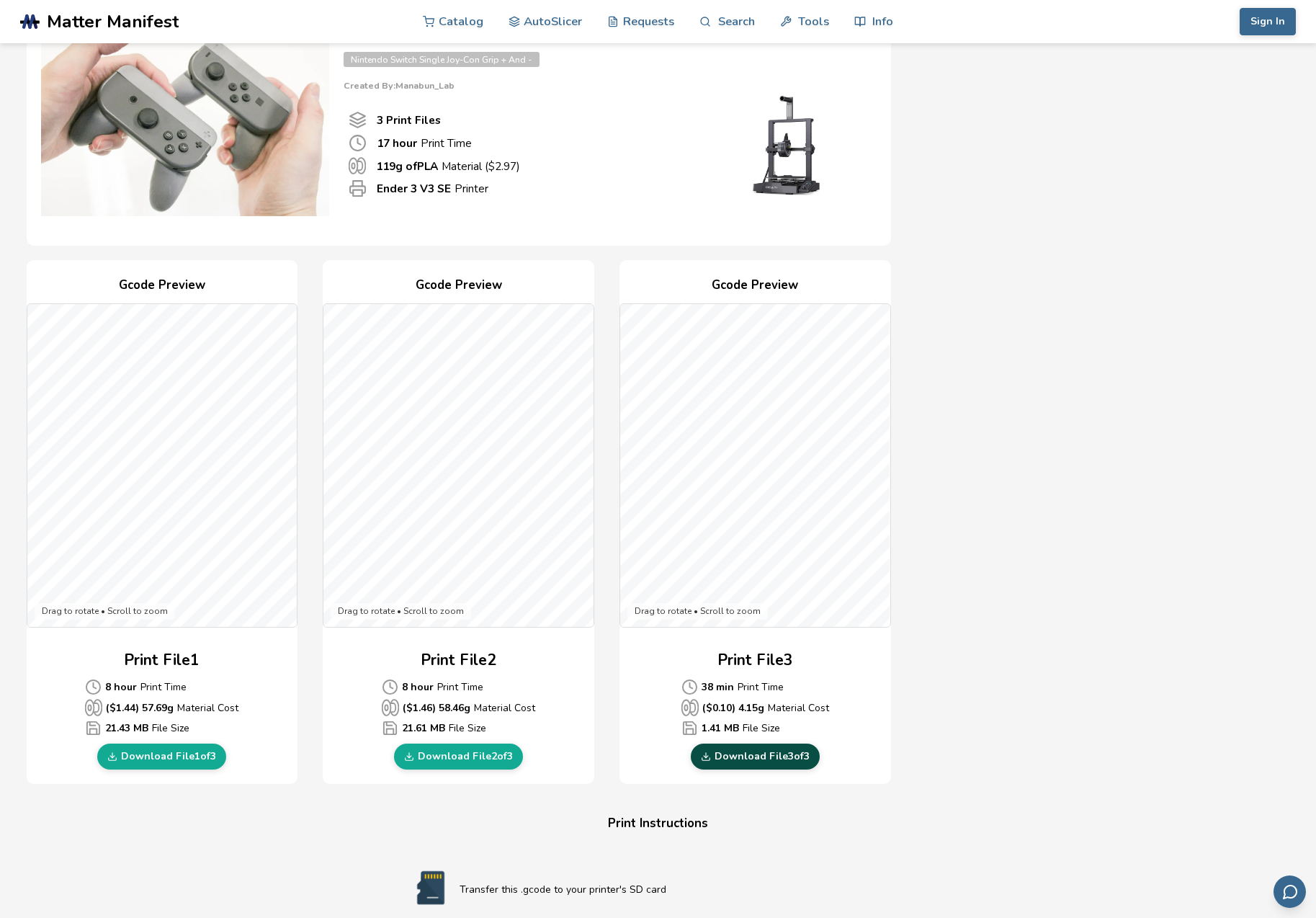
click at [739, 753] on link "Download File 3 of 3" at bounding box center [754, 756] width 129 height 26
click at [166, 755] on link "Download File 1 of 3" at bounding box center [161, 756] width 129 height 26
